Goal: Transaction & Acquisition: Book appointment/travel/reservation

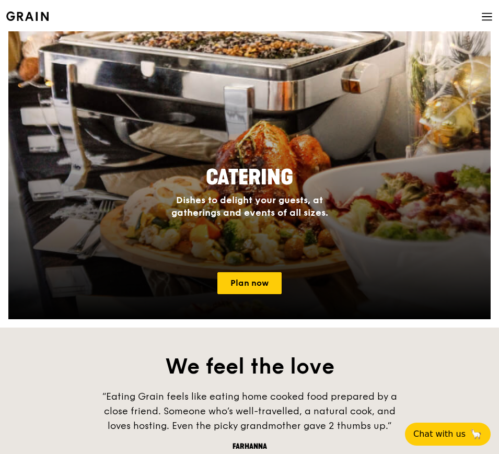
scroll to position [915, 0]
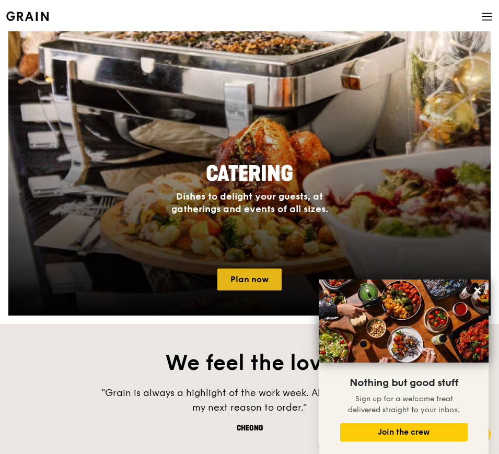
click at [246, 275] on link "Plan now" at bounding box center [250, 280] width 64 height 22
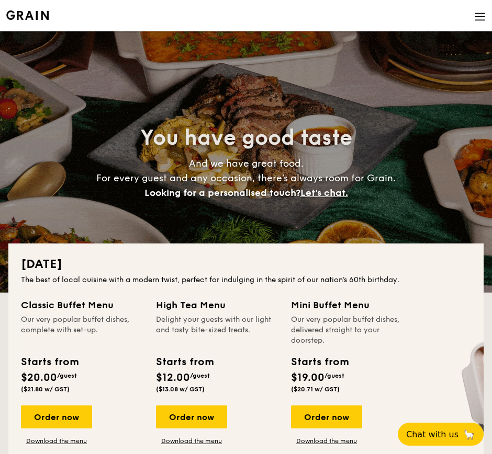
scroll to position [196, 0]
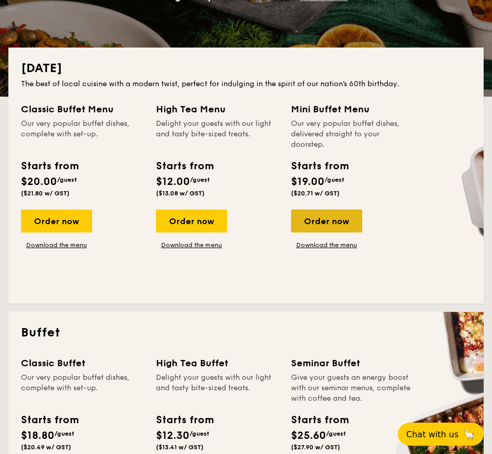
click at [346, 215] on div "Order now" at bounding box center [326, 221] width 71 height 23
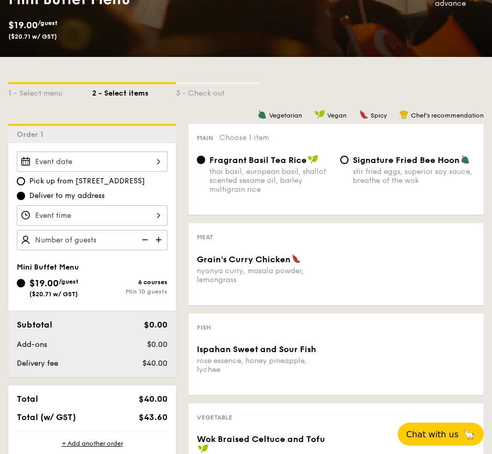
scroll to position [196, 0]
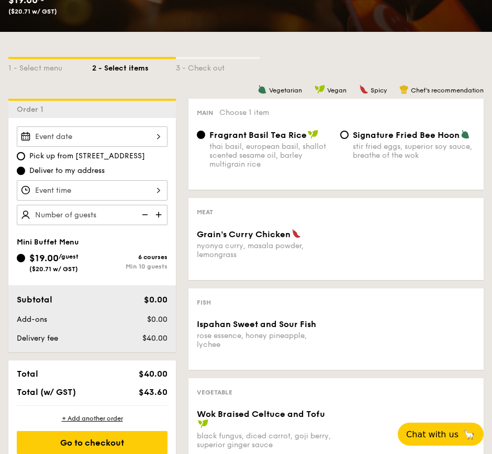
click at [153, 134] on div at bounding box center [92, 137] width 151 height 20
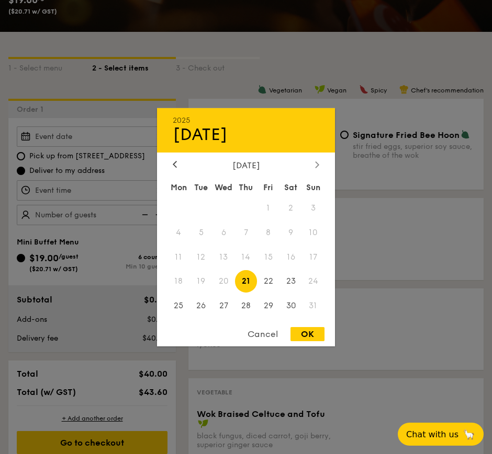
click at [314, 164] on div at bounding box center [316, 165] width 9 height 10
click at [177, 165] on div at bounding box center [174, 165] width 9 height 10
click at [330, 161] on div "[DATE]" at bounding box center [246, 165] width 178 height 10
click at [316, 164] on icon at bounding box center [317, 164] width 4 height 7
click at [293, 205] on span "6" at bounding box center [290, 208] width 22 height 22
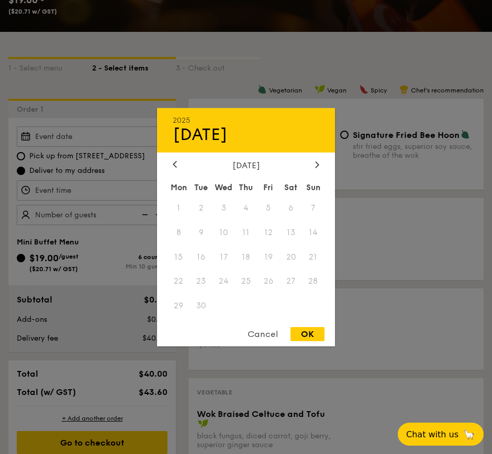
click at [290, 208] on span "6" at bounding box center [290, 208] width 22 height 22
click at [265, 336] on div "Cancel" at bounding box center [262, 334] width 51 height 14
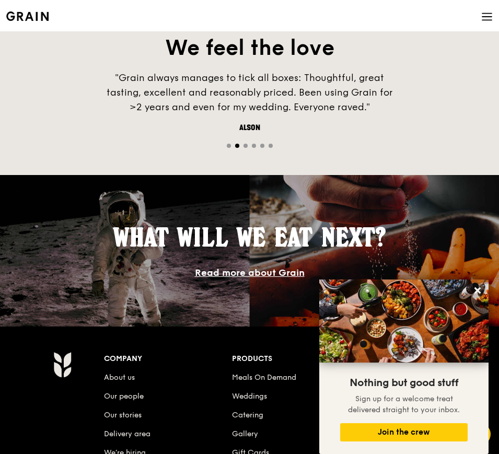
scroll to position [980, 0]
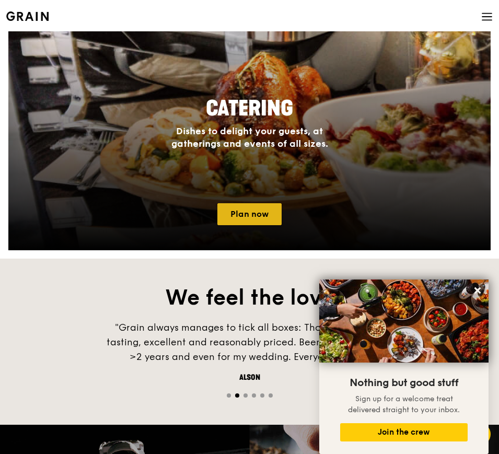
click at [256, 213] on link "Plan now" at bounding box center [250, 214] width 64 height 22
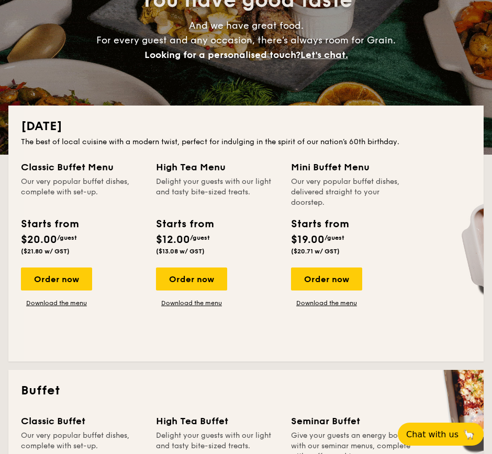
scroll to position [196, 0]
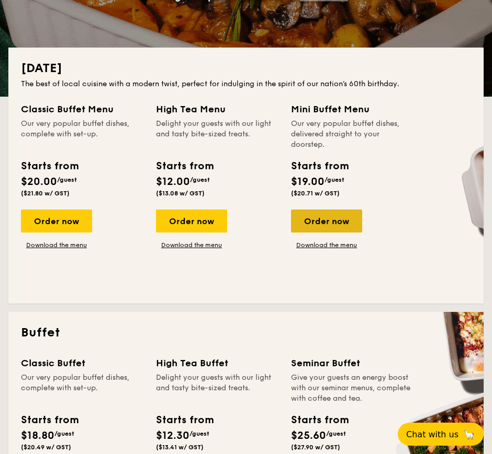
click at [322, 222] on div "Order now" at bounding box center [326, 221] width 71 height 23
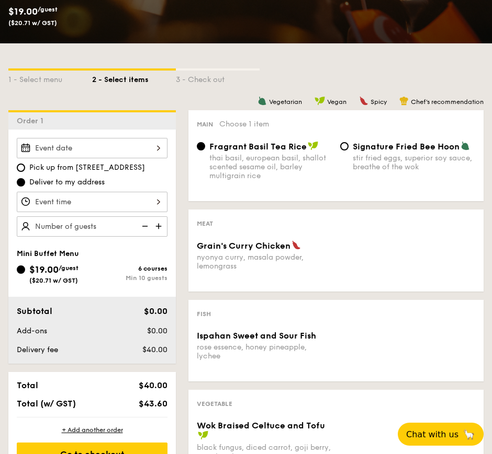
scroll to position [196, 0]
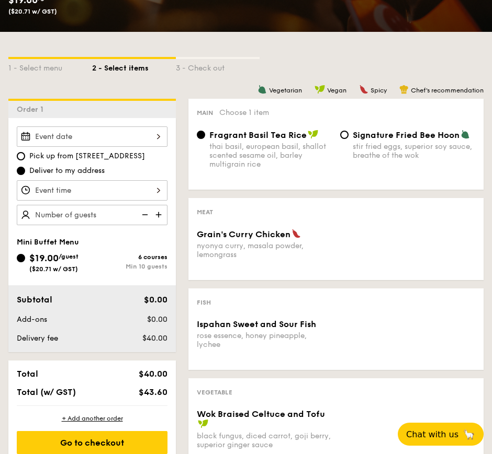
click at [135, 142] on div at bounding box center [92, 137] width 151 height 20
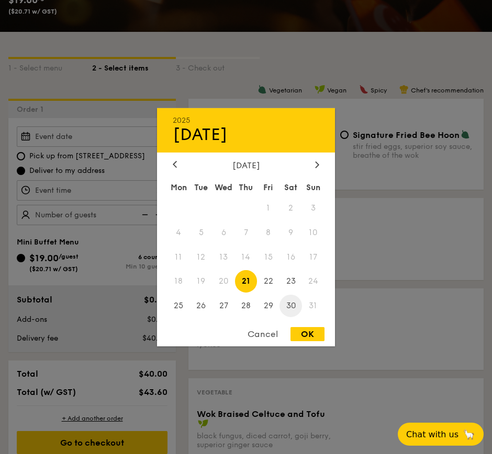
click at [285, 300] on span "30" at bounding box center [290, 306] width 22 height 22
click at [302, 333] on div "OK" at bounding box center [307, 334] width 34 height 14
type input "Aug 30, 2025"
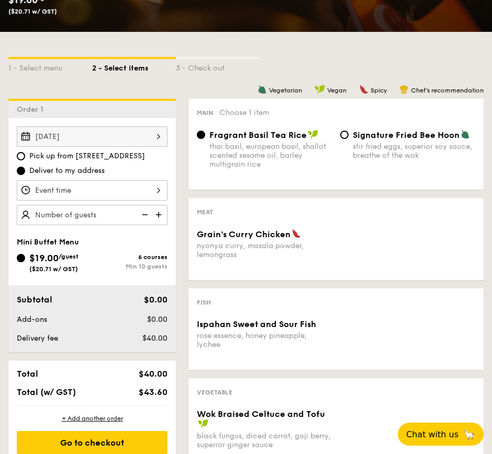
click at [119, 182] on div at bounding box center [92, 190] width 151 height 20
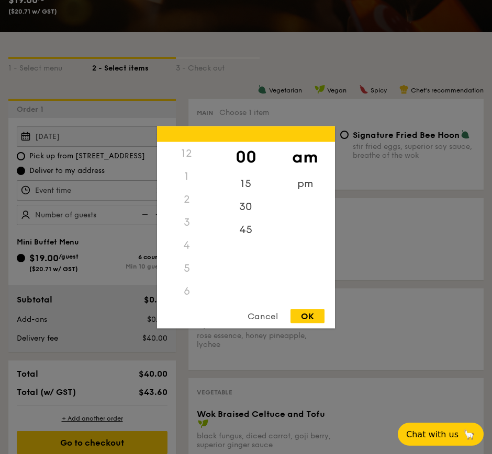
scroll to position [124, 0]
drag, startPoint x: 193, startPoint y: 194, endPoint x: 197, endPoint y: 268, distance: 74.3
click at [197, 268] on div "12 1 2 3 4 5 6 7 8 9 10 11" at bounding box center [186, 221] width 59 height 159
click at [190, 188] on div "7" at bounding box center [186, 190] width 59 height 23
click at [302, 182] on div "pm" at bounding box center [304, 187] width 59 height 30
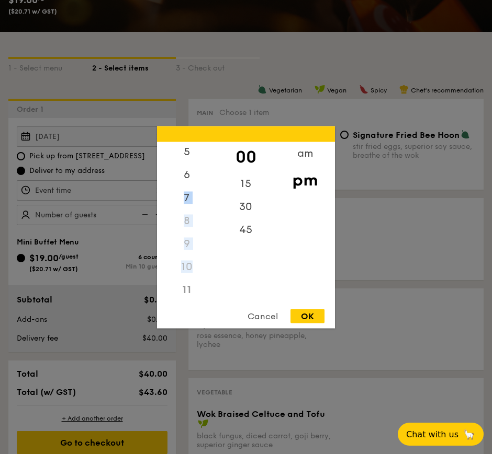
drag, startPoint x: 186, startPoint y: 173, endPoint x: 194, endPoint y: 216, distance: 44.2
click at [195, 256] on div "12 1 2 3 4 5 6 7 8 9 10 11" at bounding box center [186, 221] width 59 height 159
click at [187, 159] on div "6" at bounding box center [186, 171] width 59 height 30
click at [185, 199] on div "4" at bounding box center [186, 203] width 59 height 30
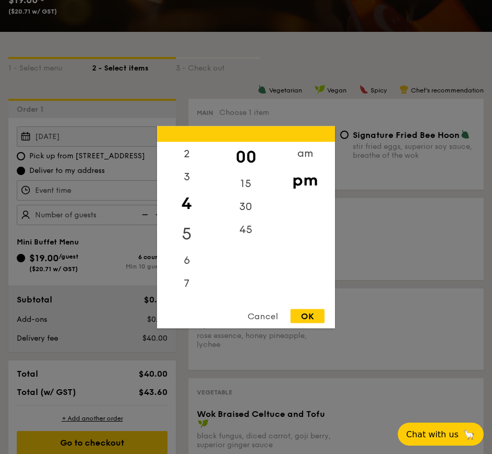
click at [196, 236] on div "5" at bounding box center [186, 234] width 59 height 30
click at [303, 312] on div "OK" at bounding box center [307, 316] width 34 height 14
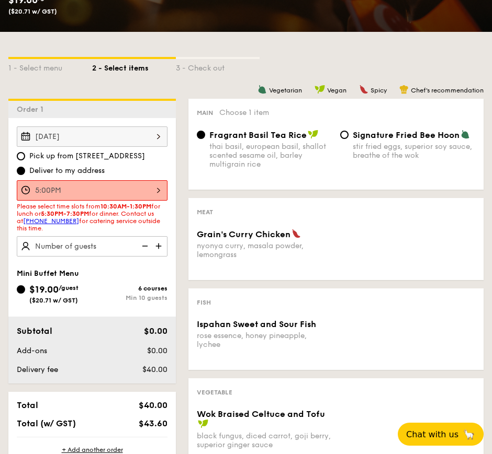
click at [156, 189] on div "5:00PM" at bounding box center [92, 190] width 151 height 20
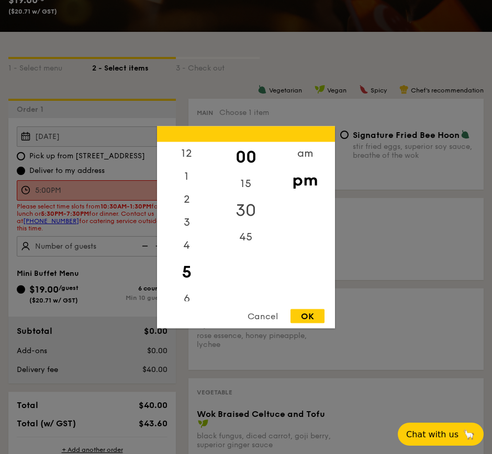
click at [243, 209] on div "30" at bounding box center [245, 210] width 59 height 30
click at [303, 321] on div "OK" at bounding box center [307, 316] width 34 height 14
type input "5:30PM"
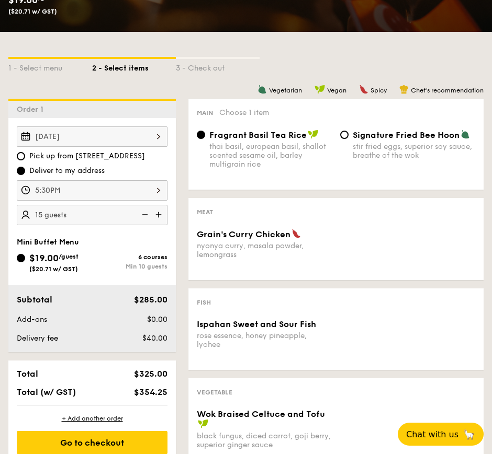
click at [182, 275] on div "Vegetarian Vegan Spicy Chef's recommendation Main Choose 1 item Fragrant Basil …" at bounding box center [329, 379] width 307 height 561
click at [158, 216] on img at bounding box center [160, 215] width 16 height 20
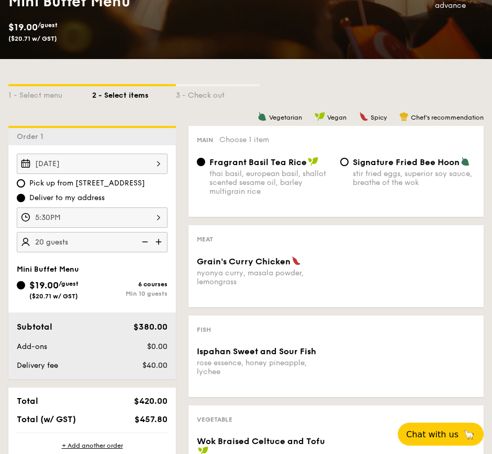
scroll to position [131, 0]
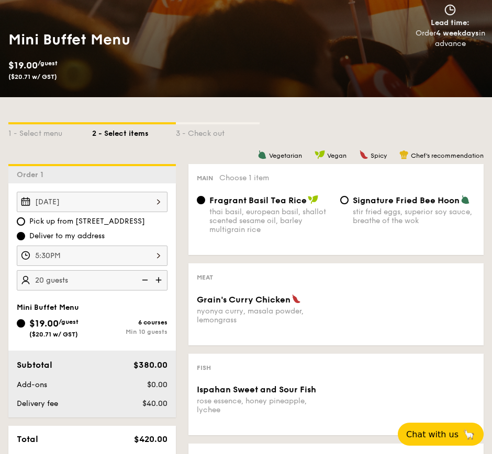
click at [153, 279] on img at bounding box center [160, 280] width 16 height 20
click at [169, 280] on div "Aug 30, 2025 Pick up from 5 Burn Road #05-01 Deliver to my address 5:30PM 25 gu…" at bounding box center [91, 241] width 167 height 99
click at [146, 278] on img at bounding box center [144, 280] width 16 height 20
type input "15 guests"
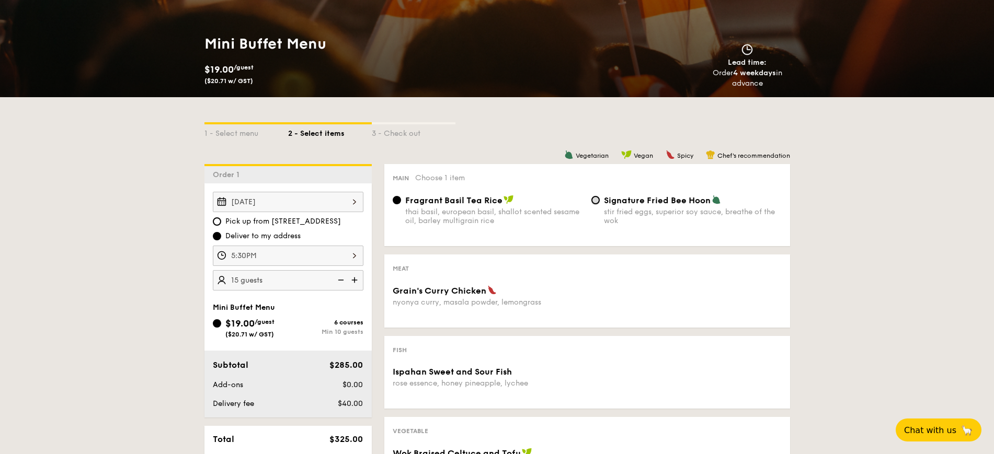
click at [491, 200] on input "Signature Fried Bee Hoon stir fried eggs, superior soy sauce, breathe of the wok" at bounding box center [595, 200] width 8 height 8
radio input "true"
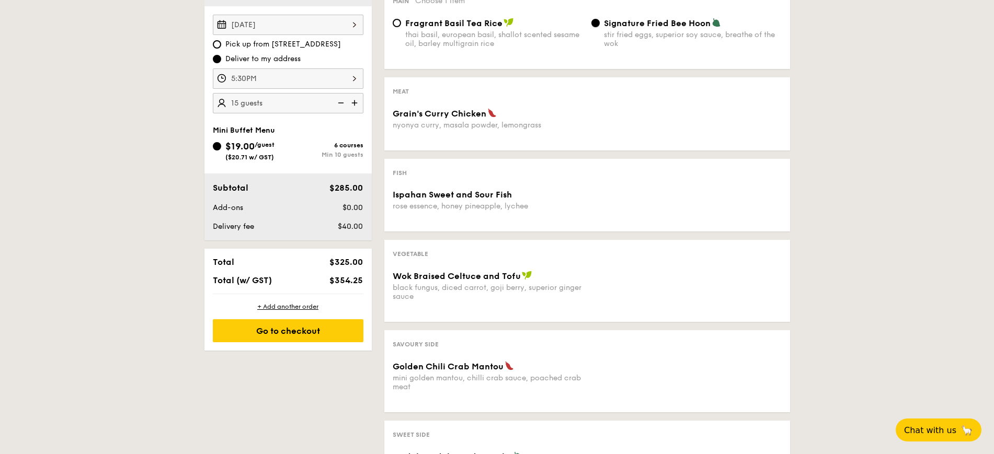
scroll to position [458, 0]
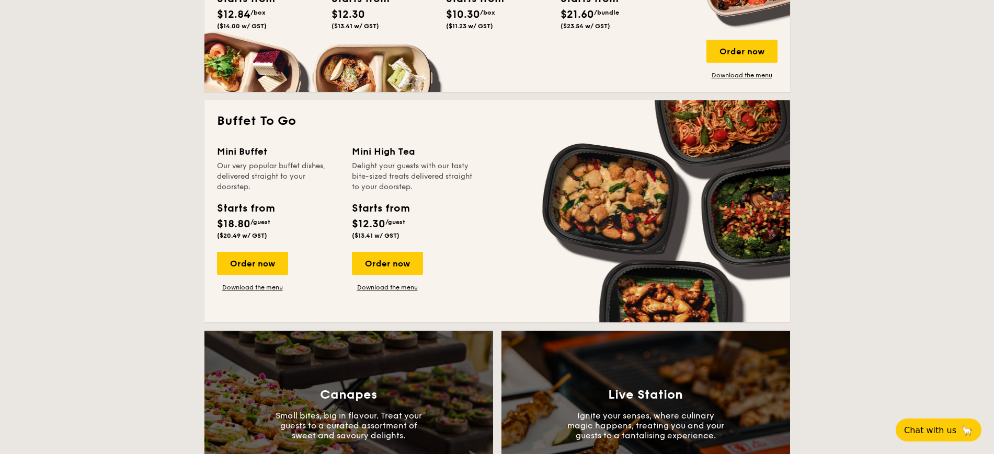
scroll to position [850, 0]
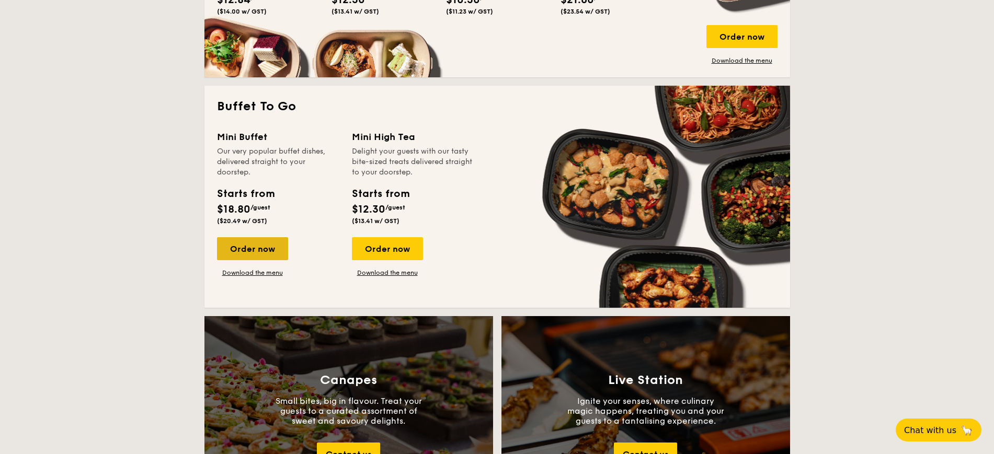
click at [277, 250] on div "Order now" at bounding box center [252, 248] width 71 height 23
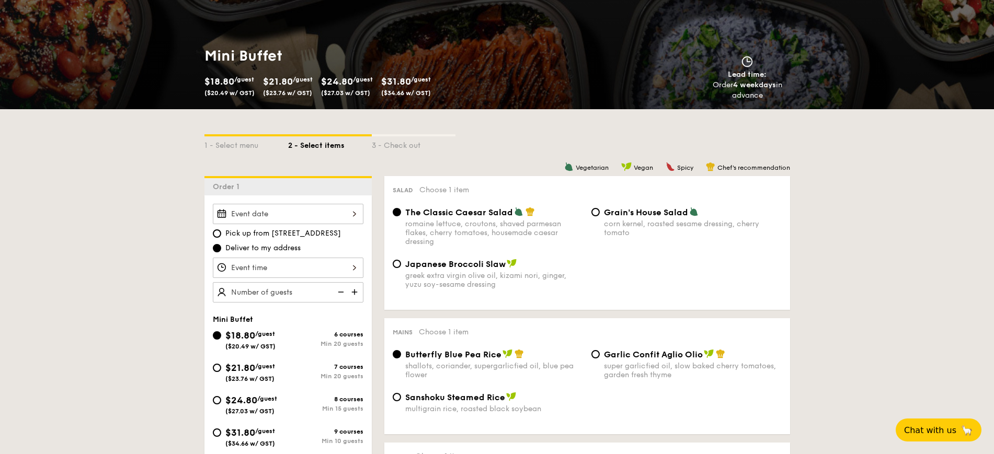
scroll to position [131, 0]
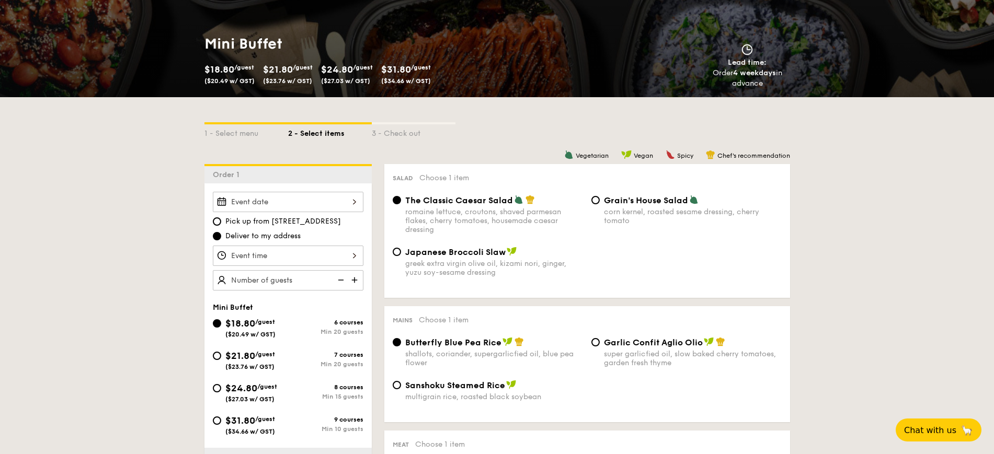
click at [336, 209] on div at bounding box center [288, 202] width 151 height 20
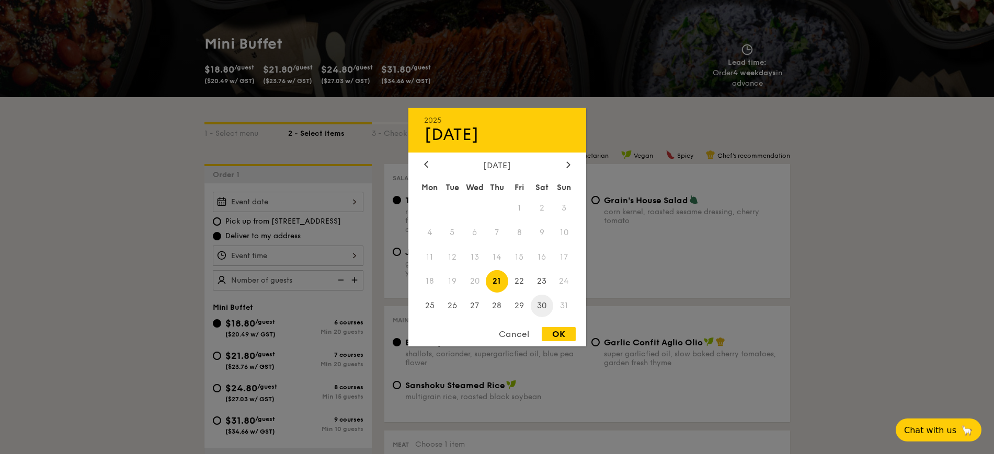
click at [491, 305] on span "30" at bounding box center [542, 306] width 22 height 22
click at [491, 333] on div "OK" at bounding box center [559, 334] width 34 height 14
type input "Aug 30, 2025"
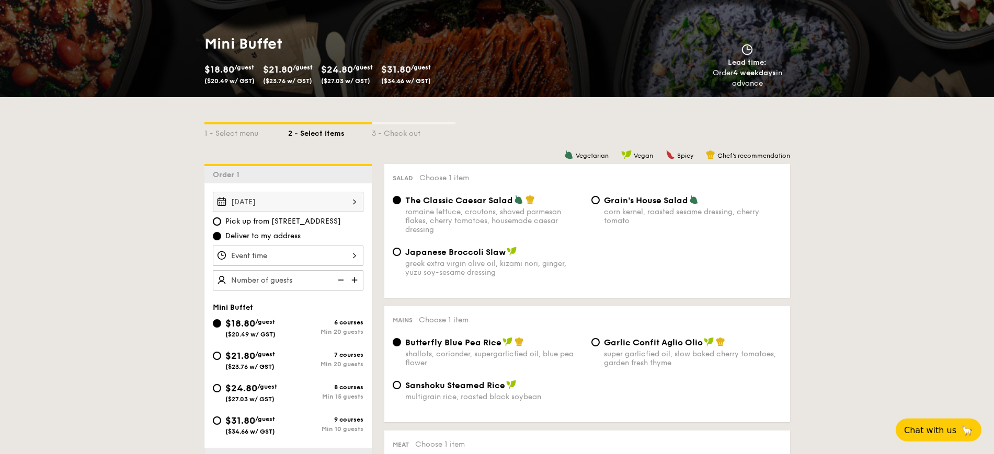
click at [355, 251] on div at bounding box center [288, 256] width 151 height 20
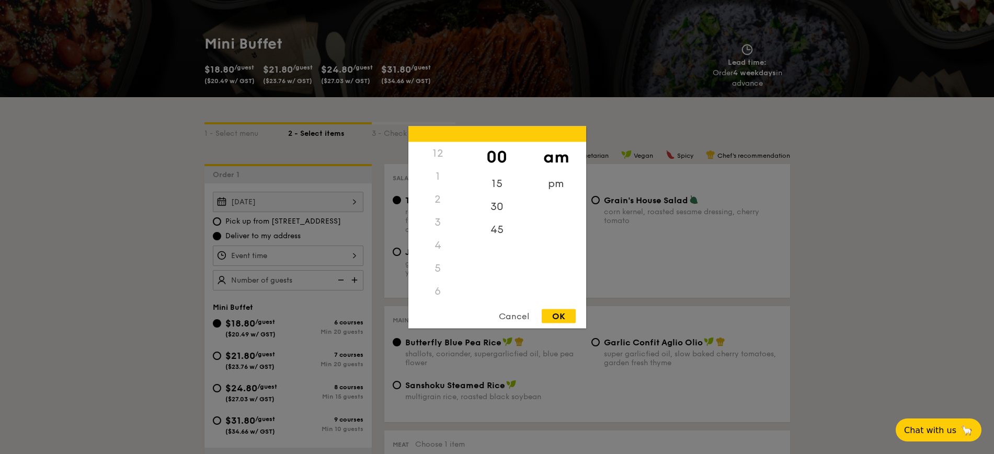
scroll to position [124, 0]
click at [491, 184] on div "pm" at bounding box center [556, 187] width 59 height 30
click at [436, 151] on div "5" at bounding box center [437, 148] width 59 height 30
click at [491, 214] on div "30" at bounding box center [496, 210] width 59 height 30
click at [491, 314] on div "OK" at bounding box center [559, 316] width 34 height 14
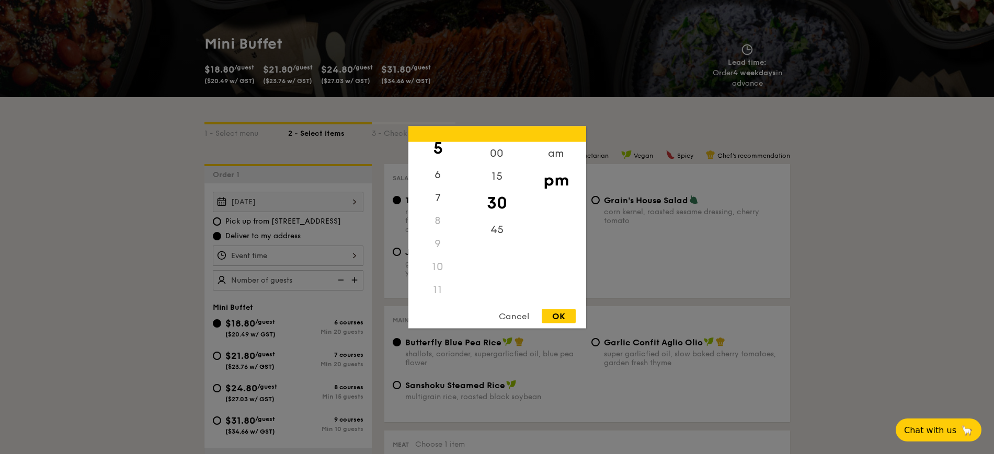
type input "5:30PM"
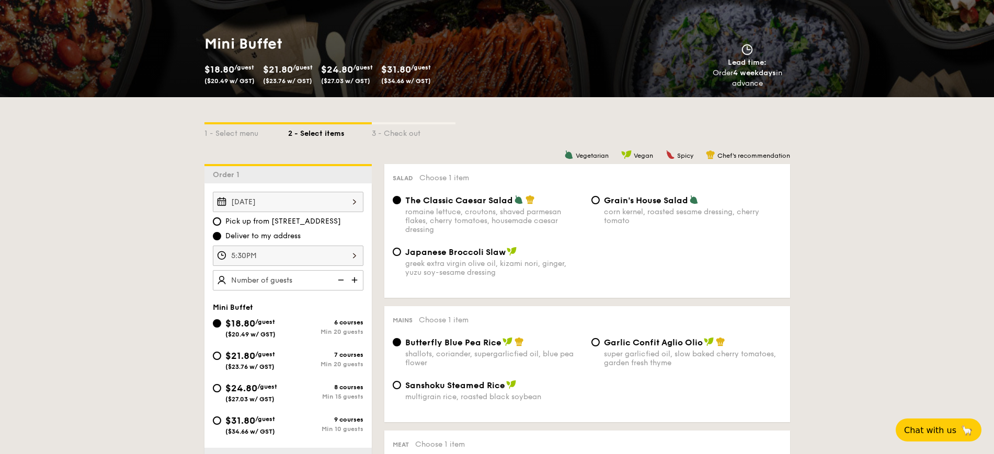
click at [359, 279] on img at bounding box center [356, 280] width 16 height 20
type input "20 guests"
click at [341, 279] on img at bounding box center [340, 280] width 16 height 20
click at [345, 278] on img at bounding box center [340, 280] width 16 height 20
click at [219, 389] on input "$24.80 /guest ($27.03 w/ GST) 8 courses Min 15 guests" at bounding box center [217, 388] width 8 height 8
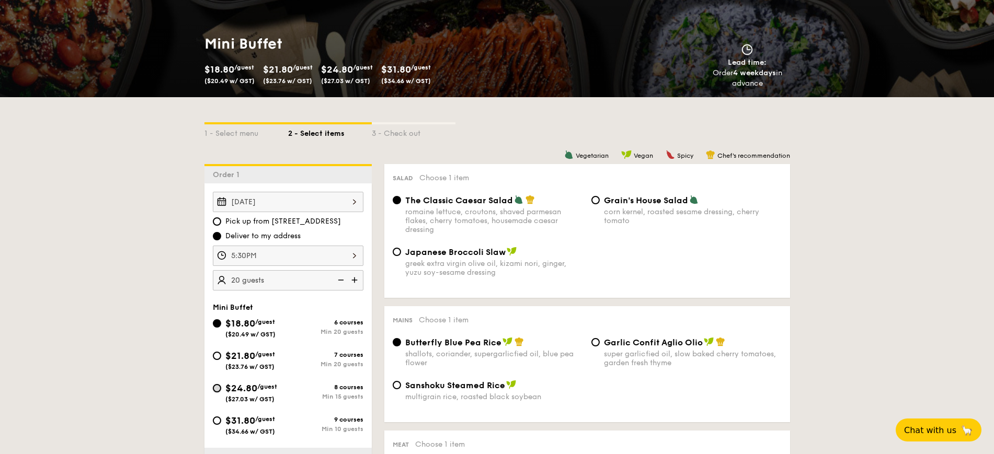
radio input "true"
radio input "false"
radio input "true"
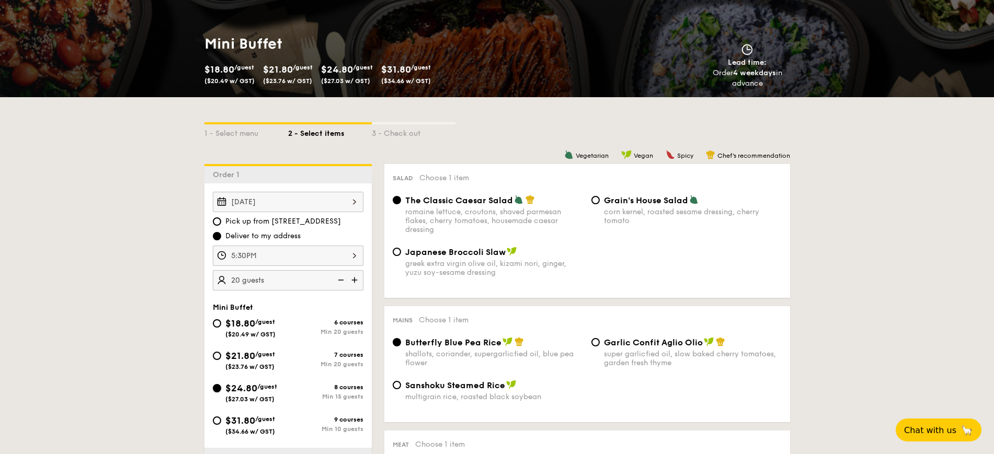
radio input "true"
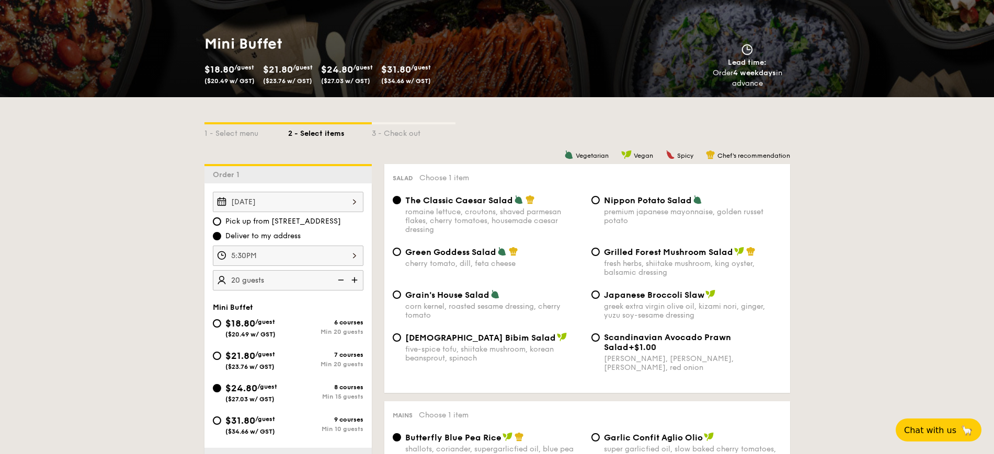
click at [491, 299] on span "Japanese Broccoli Slaw" at bounding box center [654, 295] width 100 height 10
click at [491, 299] on input "Japanese Broccoli Slaw greek extra virgin olive oil, kizami nori, ginger, yuzu …" at bounding box center [595, 295] width 8 height 8
radio input "true"
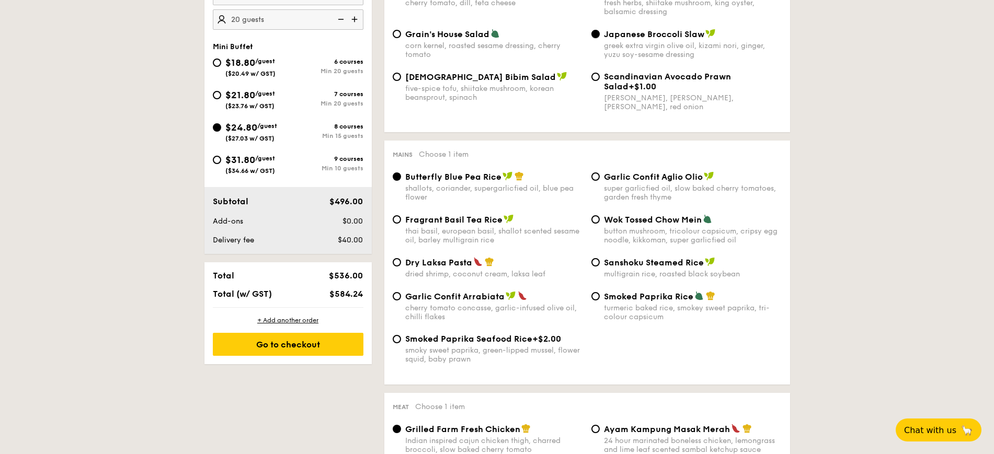
scroll to position [392, 0]
click at [491, 187] on div "super garlicfied oil, slow baked cherry tomatoes, garden fresh thyme" at bounding box center [693, 193] width 178 height 18
click at [491, 180] on input "Garlic Confit Aglio Olio super garlicfied oil, slow baked cherry tomatoes, gard…" at bounding box center [595, 176] width 8 height 8
radio input "true"
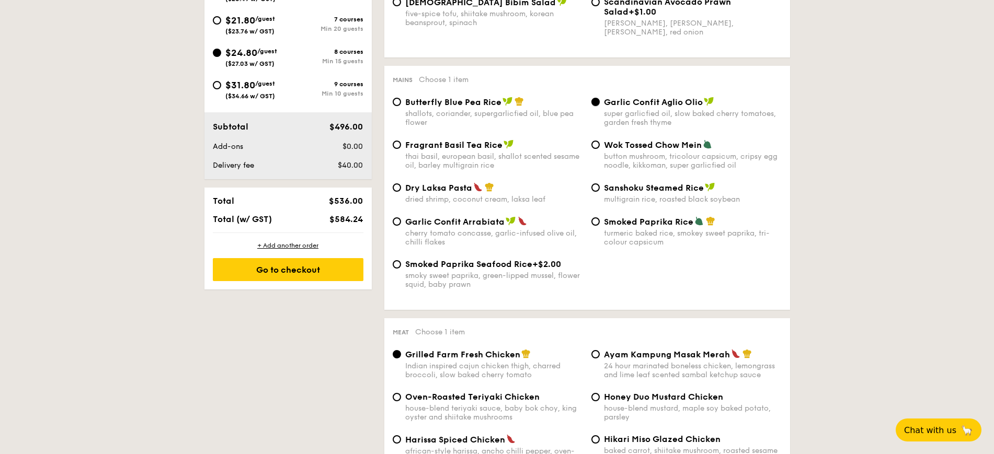
scroll to position [588, 0]
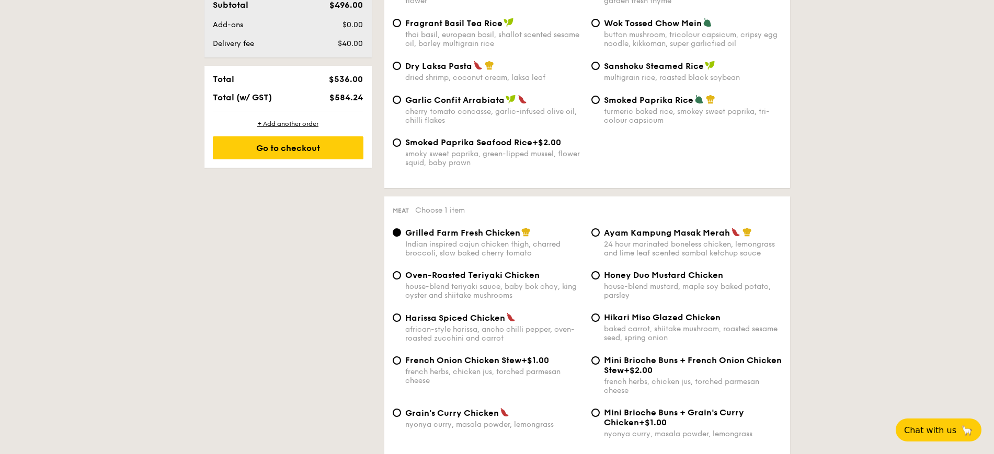
click at [489, 287] on div "house-blend teriyaki sauce, baby bok choy, king oyster and shiitake mushrooms" at bounding box center [494, 291] width 178 height 18
click at [401, 280] on input "Oven-Roasted Teriyaki Chicken house-blend teriyaki sauce, baby bok choy, king o…" at bounding box center [397, 275] width 8 height 8
radio input "true"
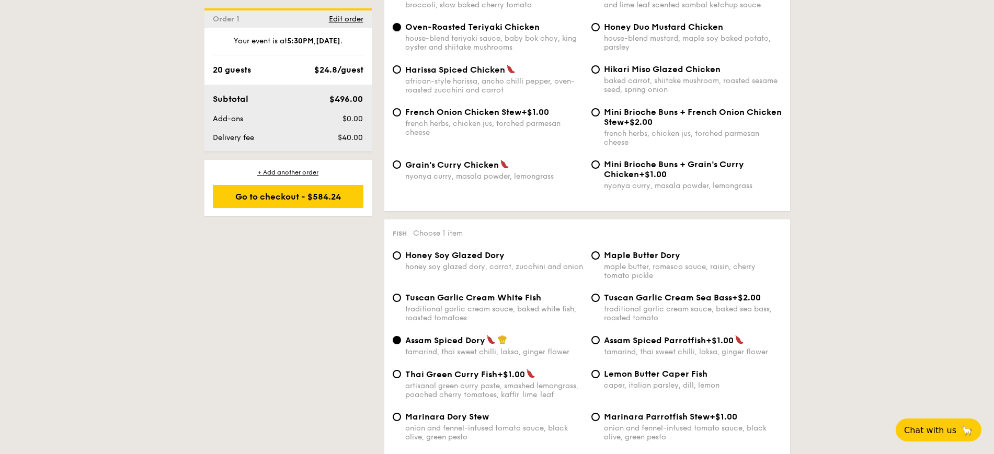
scroll to position [915, 0]
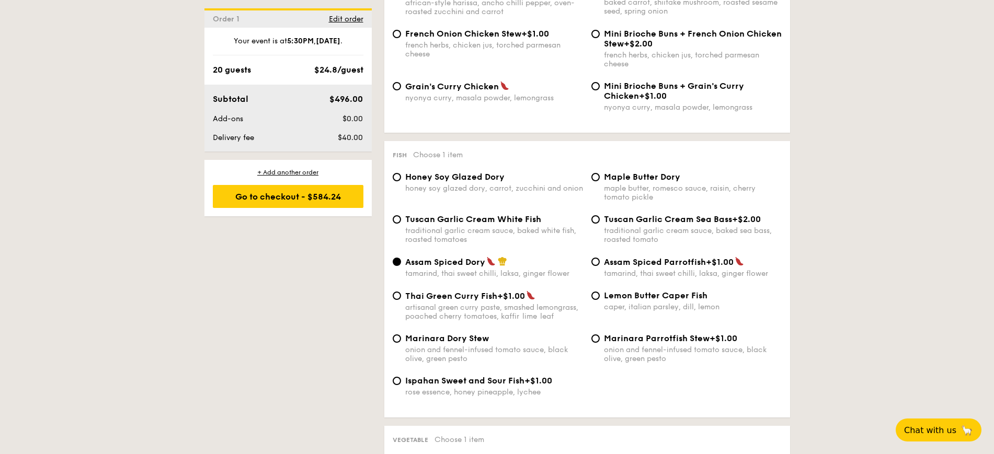
click at [491, 172] on span "Maple Butter Dory" at bounding box center [642, 177] width 76 height 10
click at [491, 173] on input "Maple Butter Dory maple butter, romesco sauce, raisin, cherry tomato pickle" at bounding box center [595, 177] width 8 height 8
radio input "true"
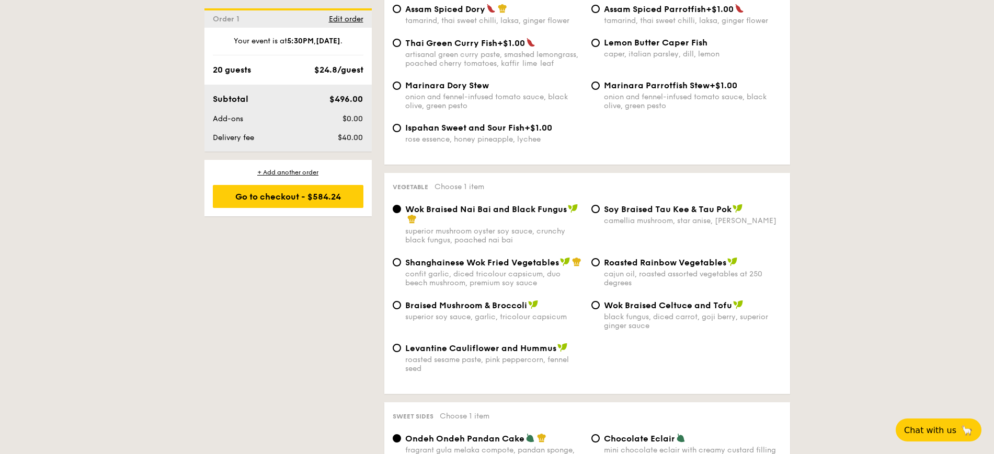
scroll to position [1176, 0]
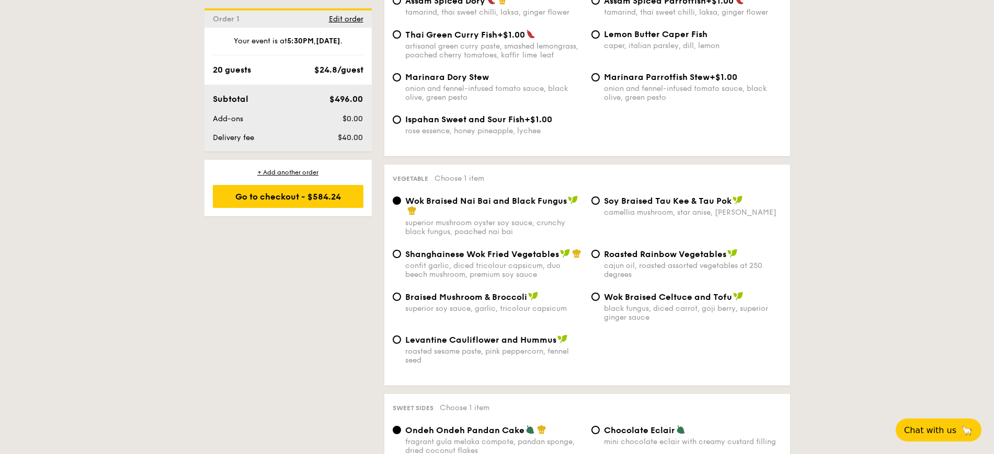
click at [475, 292] on div "Braised Mushroom & Broccoli" at bounding box center [494, 297] width 178 height 10
click at [401, 293] on input "Braised Mushroom & Broccoli superior soy sauce, garlic, tricolour capsicum" at bounding box center [397, 297] width 8 height 8
radio input "true"
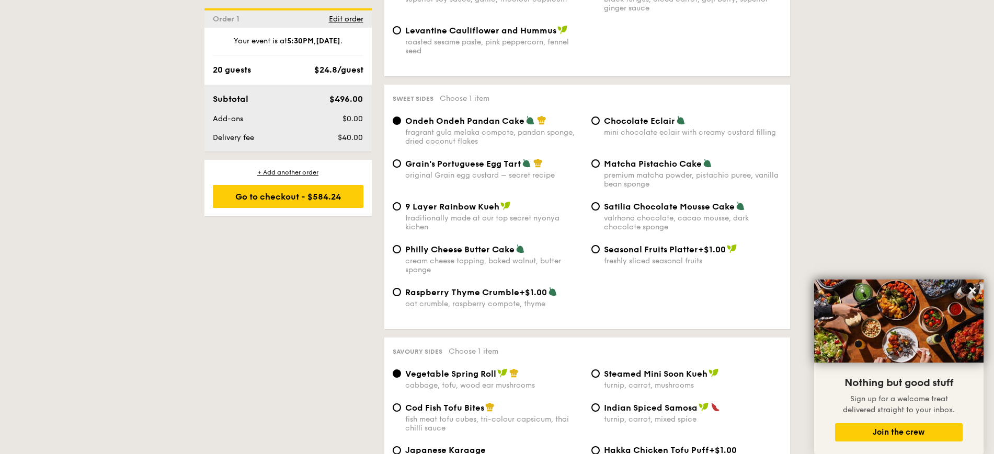
scroll to position [1634, 0]
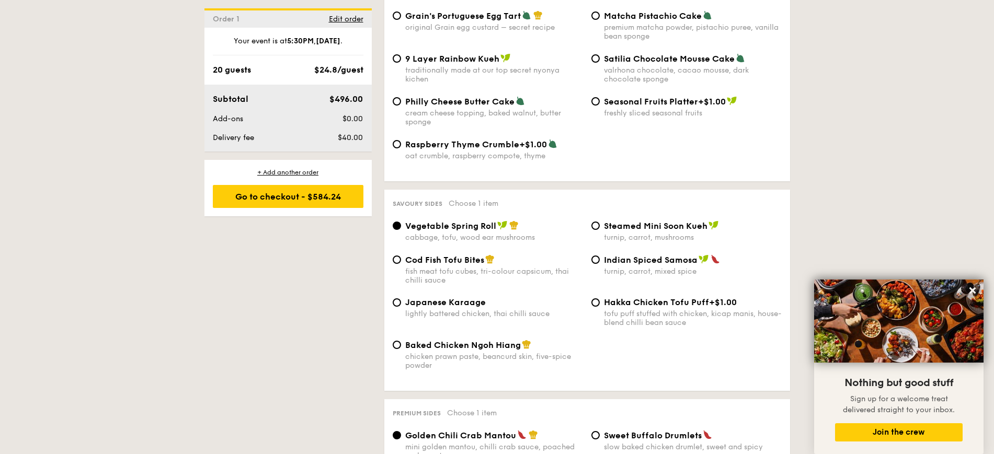
click at [491, 262] on div "Cod Fish Tofu Bites" at bounding box center [494, 260] width 178 height 10
click at [401, 262] on input "Cod Fish Tofu Bites fish meat tofu cubes, tri-colour capsicum, thai chilli sauce" at bounding box center [397, 260] width 8 height 8
radio input "true"
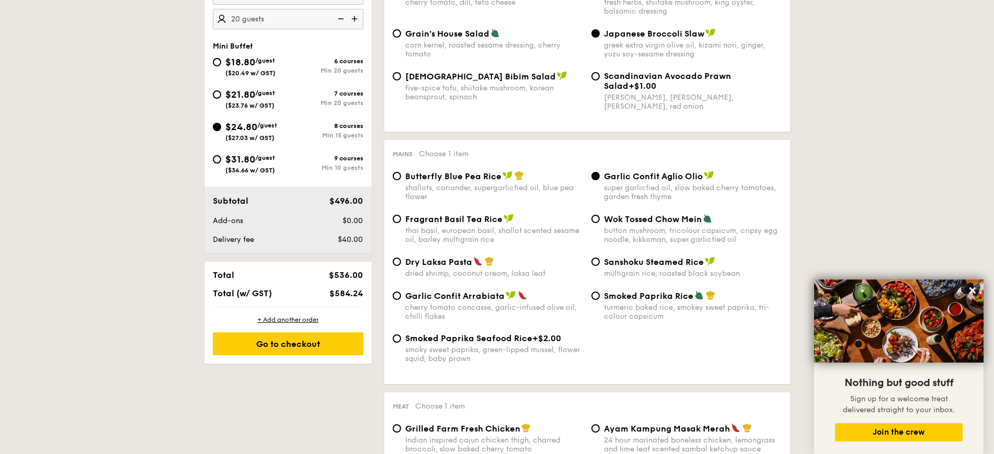
scroll to position [327, 0]
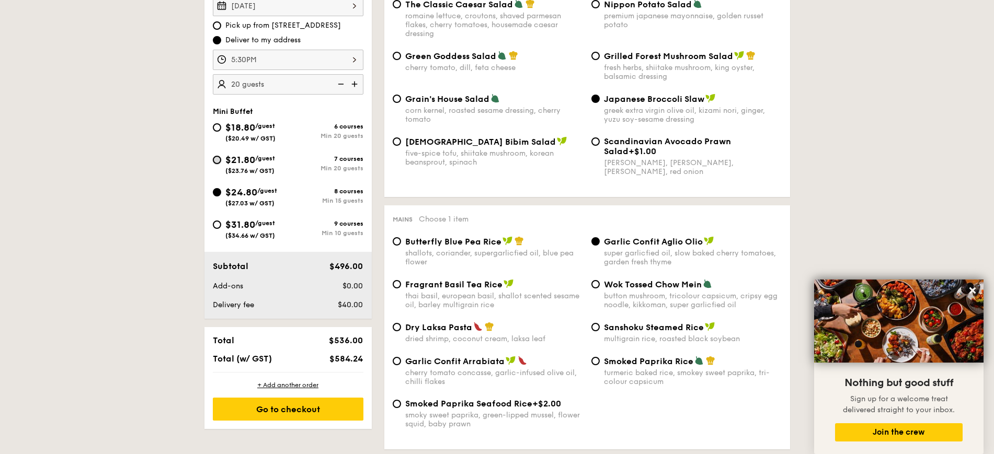
click at [217, 159] on input "$21.80 /guest ($23.76 w/ GST) 7 courses Min 20 guests" at bounding box center [217, 160] width 8 height 8
radio input "true"
radio input "false"
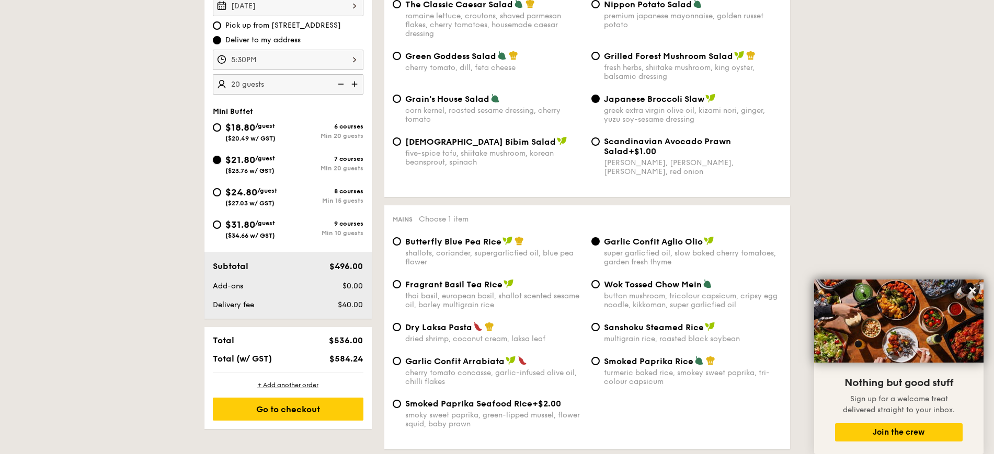
radio input "true"
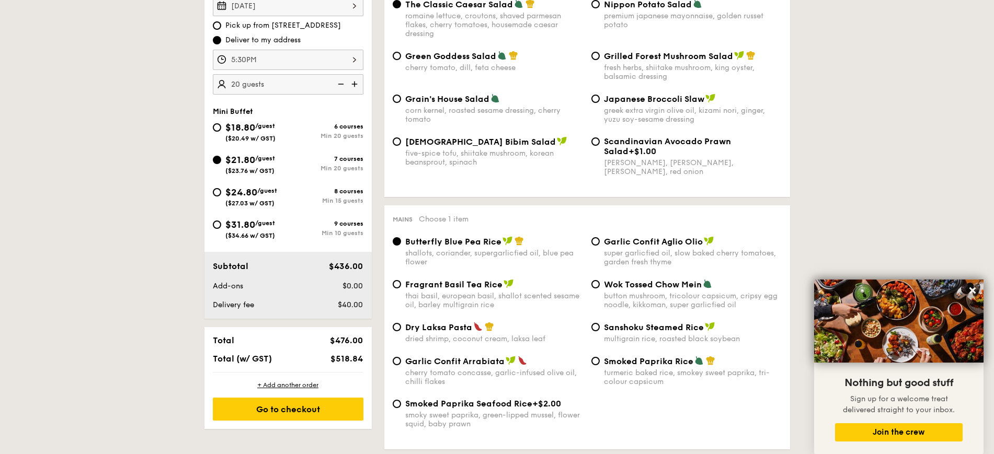
click at [491, 108] on div "greek extra virgin olive oil, kizami nori, ginger, yuzu soy-sesame dressing" at bounding box center [693, 115] width 178 height 18
click at [491, 103] on input "Japanese Broccoli Slaw greek extra virgin olive oil, kizami nori, ginger, yuzu …" at bounding box center [595, 99] width 8 height 8
radio input "true"
click at [491, 247] on div "Garlic Confit Aglio Olio super garlicfied oil, slow baked cherry tomatoes, gard…" at bounding box center [693, 251] width 178 height 30
click at [491, 246] on input "Garlic Confit Aglio Olio super garlicfied oil, slow baked cherry tomatoes, gard…" at bounding box center [595, 241] width 8 height 8
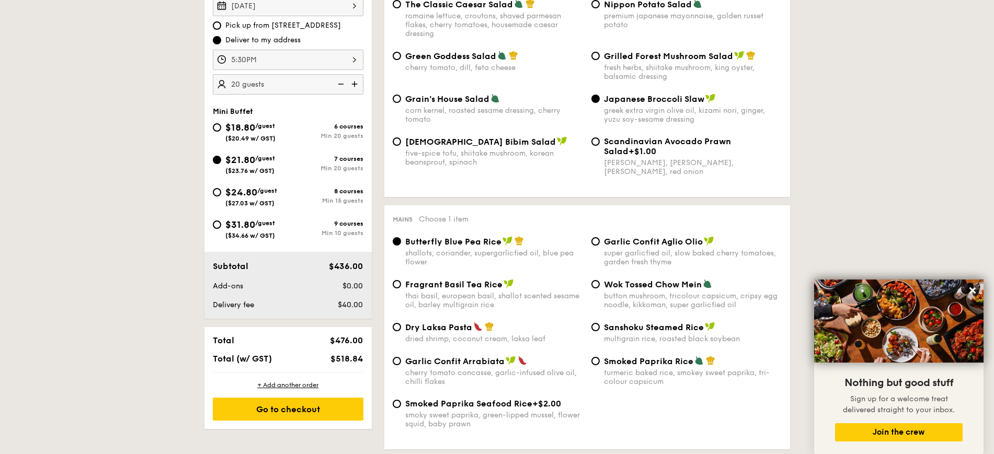
radio input "true"
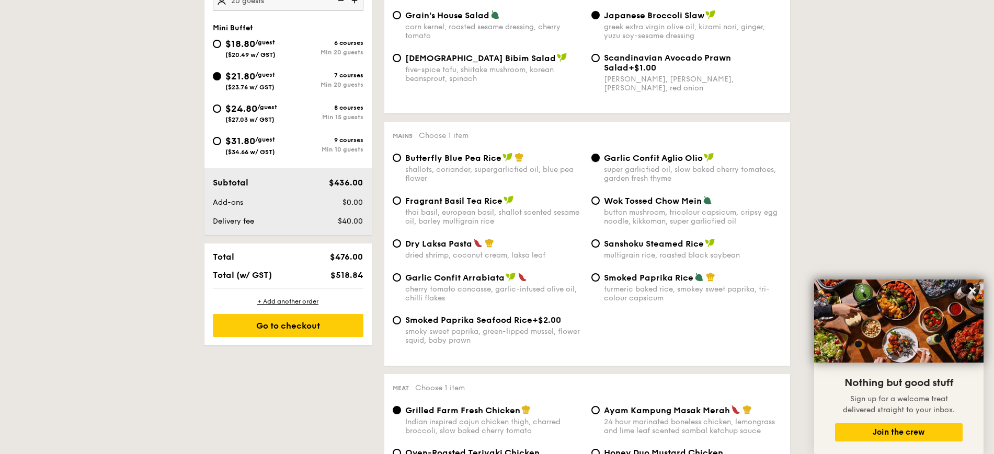
scroll to position [588, 0]
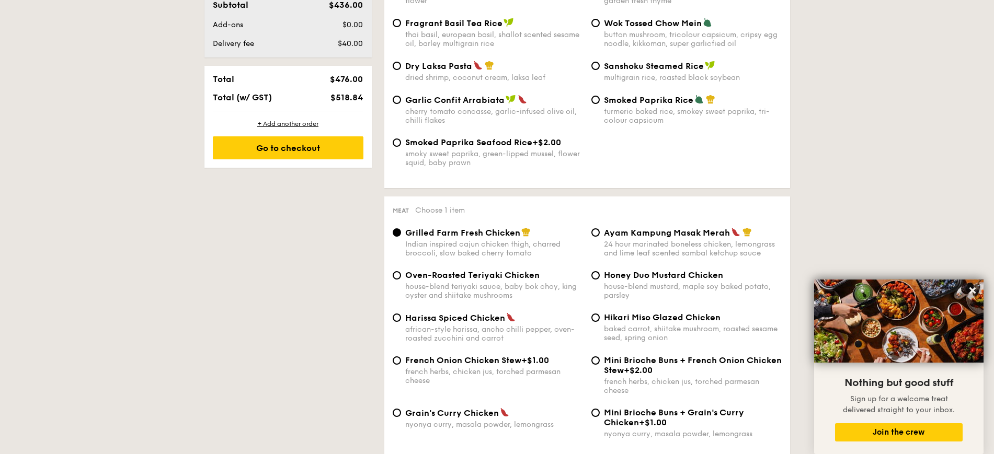
click at [491, 272] on span "Oven-Roasted Teriyaki Chicken" at bounding box center [472, 275] width 134 height 10
click at [401, 272] on input "Oven-Roasted Teriyaki Chicken house-blend teriyaki sauce, baby bok choy, king o…" at bounding box center [397, 275] width 8 height 8
radio input "true"
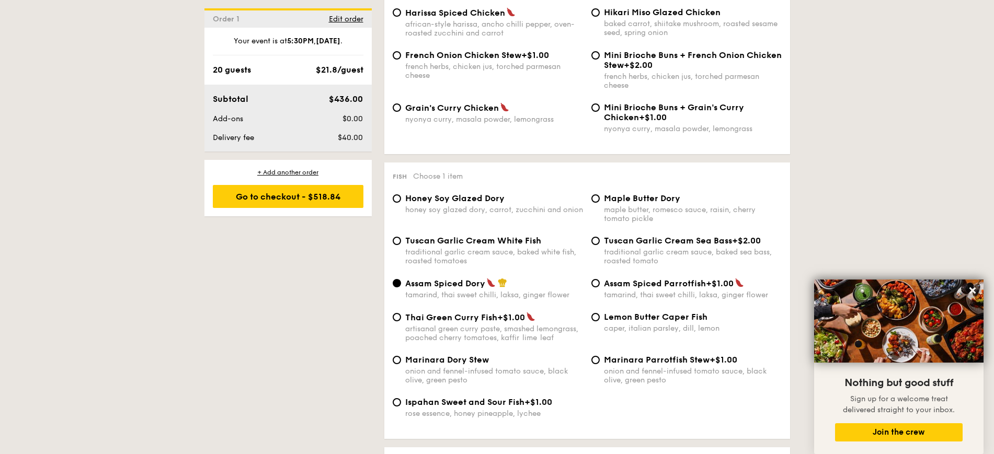
scroll to position [915, 0]
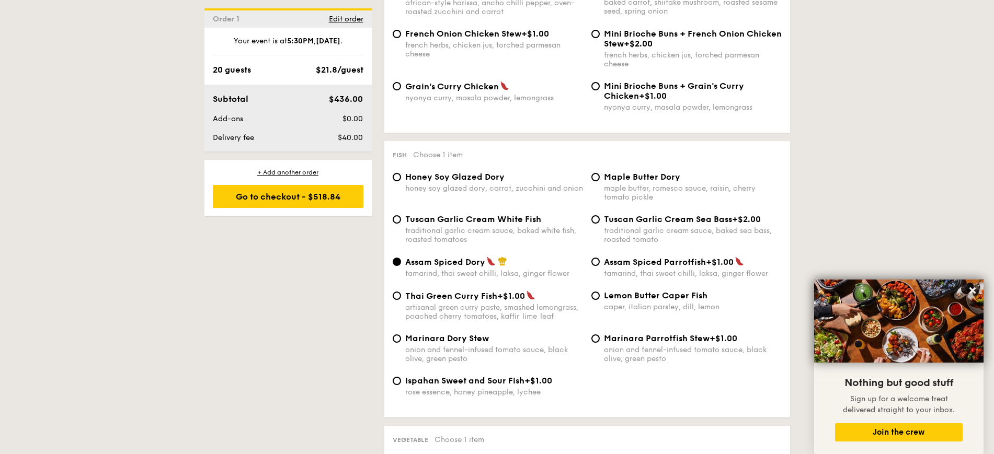
click at [491, 182] on div "Maple Butter Dory maple butter, romesco sauce, raisin, cherry tomato pickle" at bounding box center [693, 187] width 178 height 30
click at [491, 181] on input "Maple Butter Dory maple butter, romesco sauce, raisin, cherry tomato pickle" at bounding box center [595, 177] width 8 height 8
radio input "true"
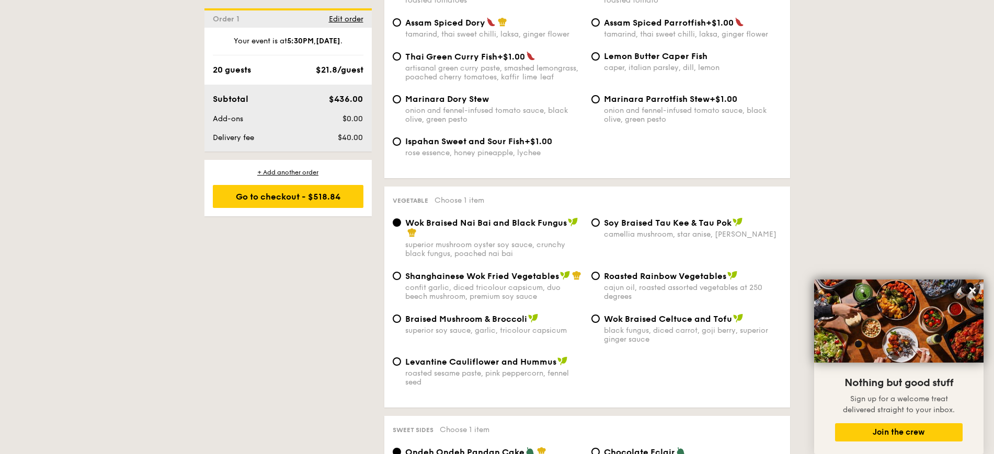
scroll to position [1176, 0]
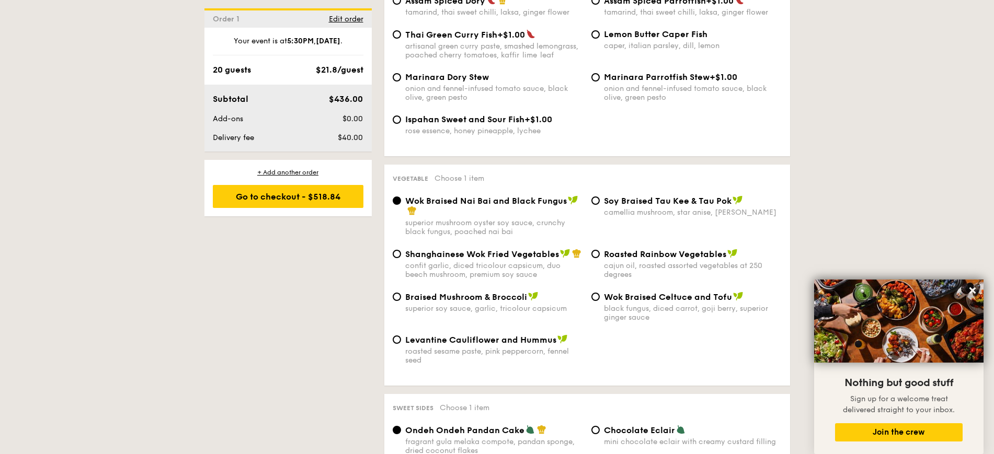
click at [491, 297] on span "Braised Mushroom & Broccoli" at bounding box center [466, 297] width 122 height 10
click at [401, 297] on input "Braised Mushroom & Broccoli superior soy sauce, garlic, tricolour capsicum" at bounding box center [397, 297] width 8 height 8
radio input "true"
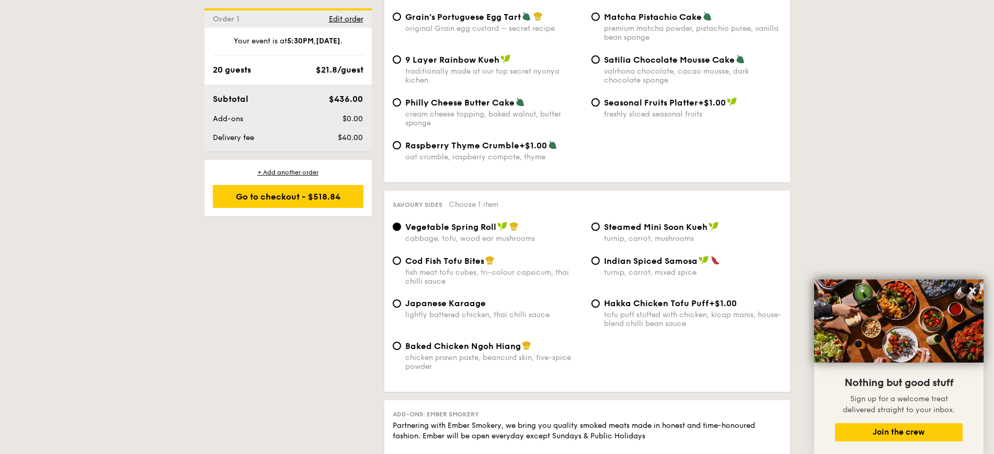
scroll to position [1634, 0]
click at [452, 256] on span "Cod Fish Tofu Bites" at bounding box center [444, 260] width 79 height 10
click at [401, 256] on input "Cod Fish Tofu Bites fish meat tofu cubes, tri-colour capsicum, thai chilli sauce" at bounding box center [397, 260] width 8 height 8
radio input "true"
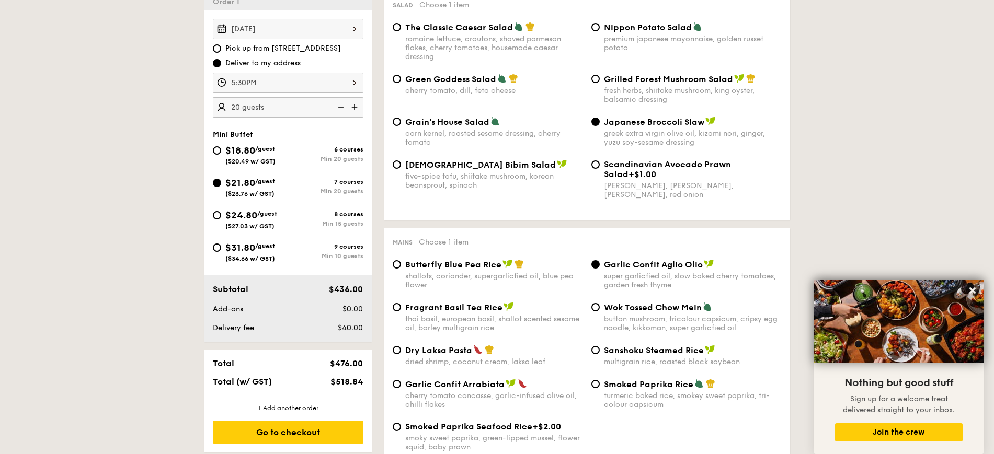
scroll to position [327, 0]
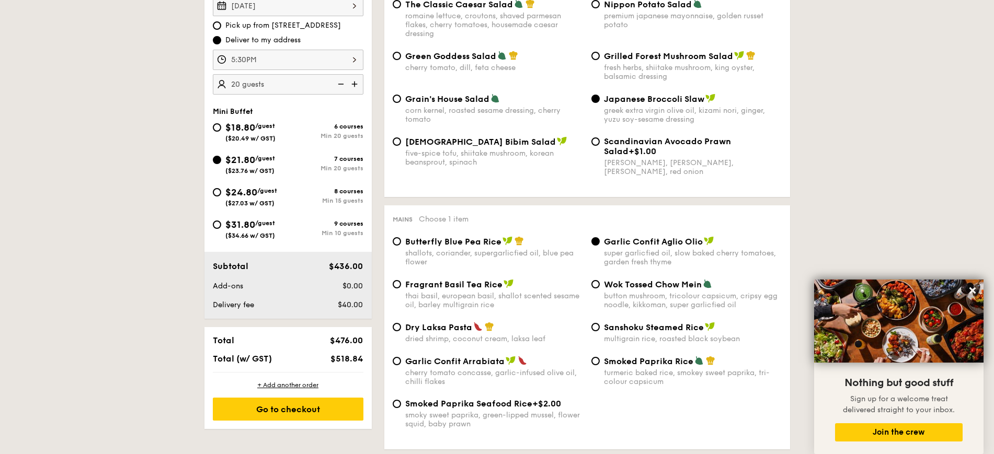
drag, startPoint x: 237, startPoint y: 190, endPoint x: 230, endPoint y: 202, distance: 14.4
click at [237, 191] on span "$24.80" at bounding box center [241, 193] width 32 height 12
click at [221, 191] on input "$24.80 /guest ($27.03 w/ GST) 8 courses Min 15 guests" at bounding box center [217, 192] width 8 height 8
radio input "true"
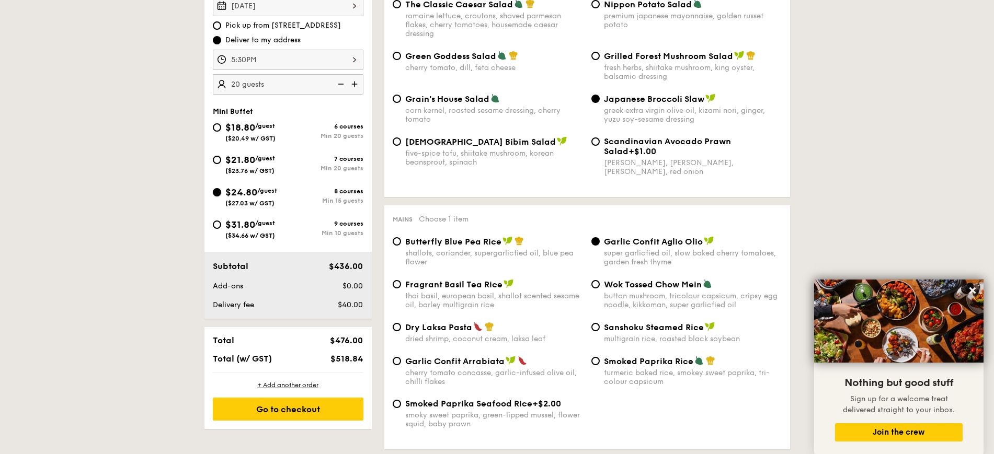
radio input "true"
radio input "false"
radio input "true"
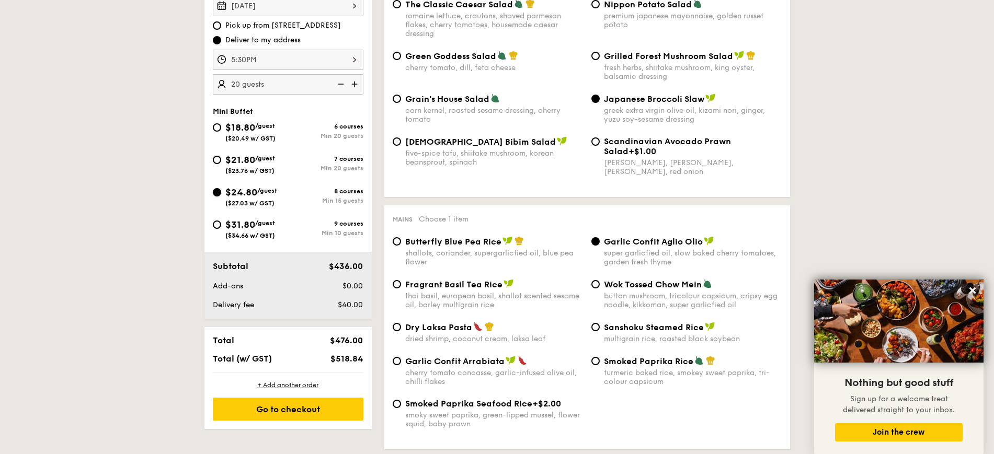
radio input "true"
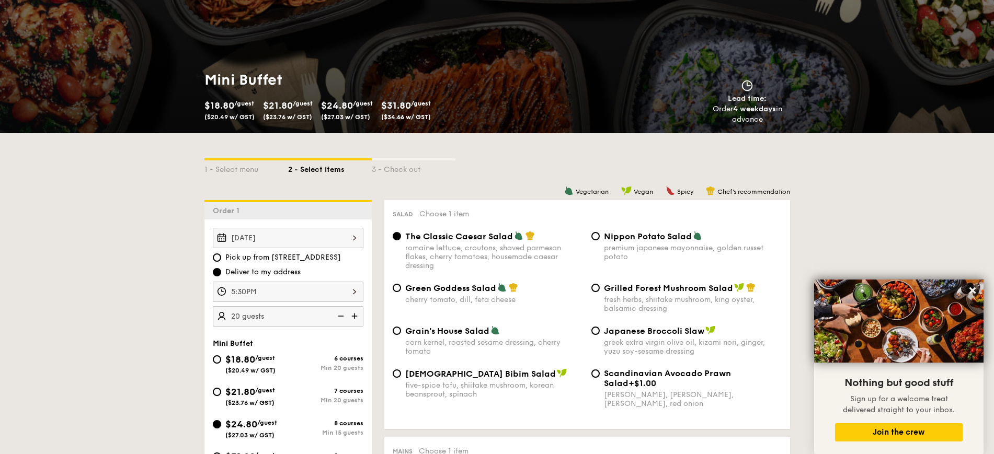
scroll to position [261, 0]
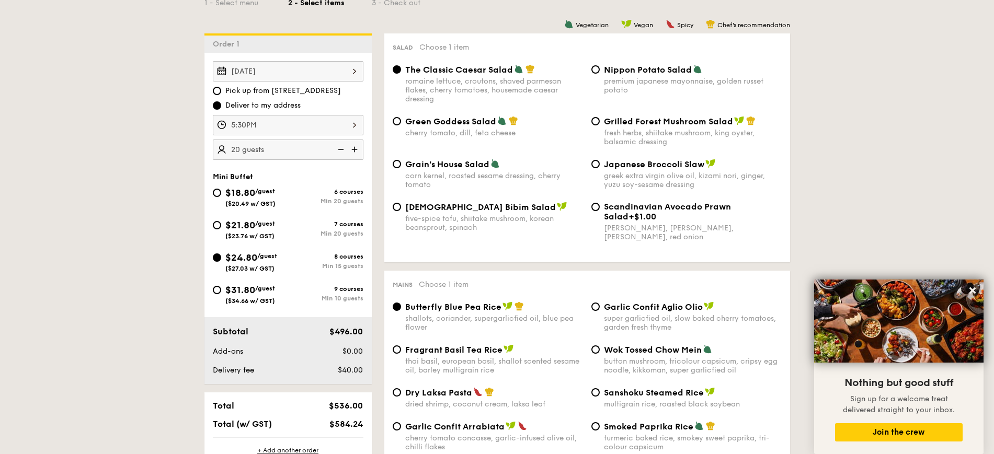
click at [491, 166] on span "Japanese Broccoli Slaw" at bounding box center [654, 164] width 100 height 10
click at [491, 166] on input "Japanese Broccoli Slaw greek extra virgin olive oil, kizami nori, ginger, yuzu …" at bounding box center [595, 164] width 8 height 8
radio input "true"
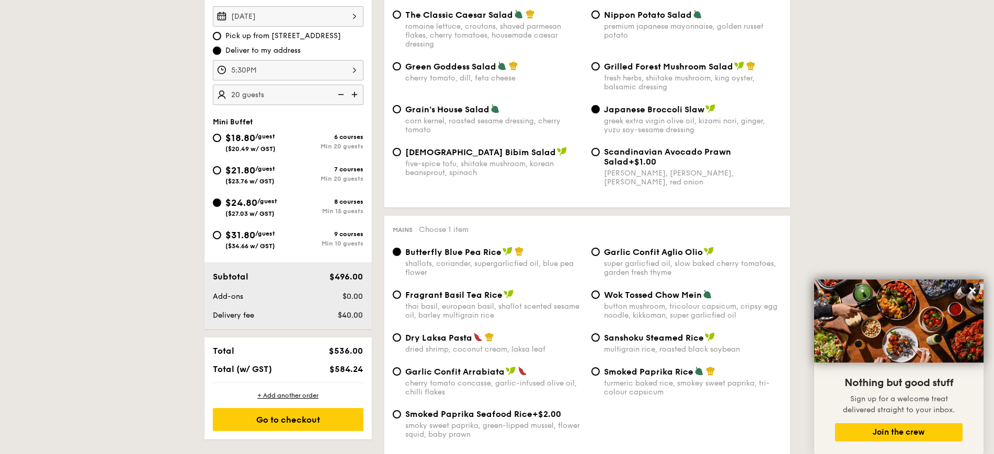
scroll to position [458, 0]
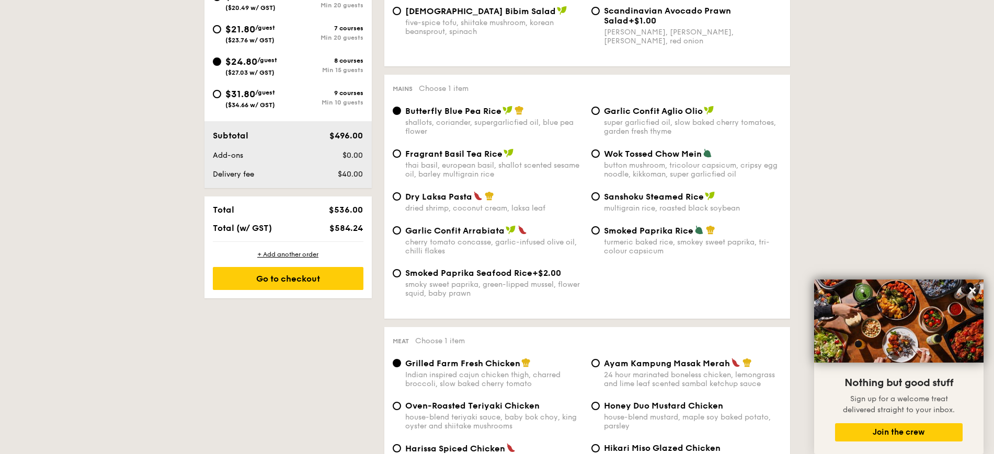
click at [491, 119] on div "super garlicfied oil, slow baked cherry tomatoes, garden fresh thyme" at bounding box center [693, 127] width 178 height 18
click at [491, 115] on input "Garlic Confit Aglio Olio super garlicfied oil, slow baked cherry tomatoes, gard…" at bounding box center [595, 111] width 8 height 8
radio input "true"
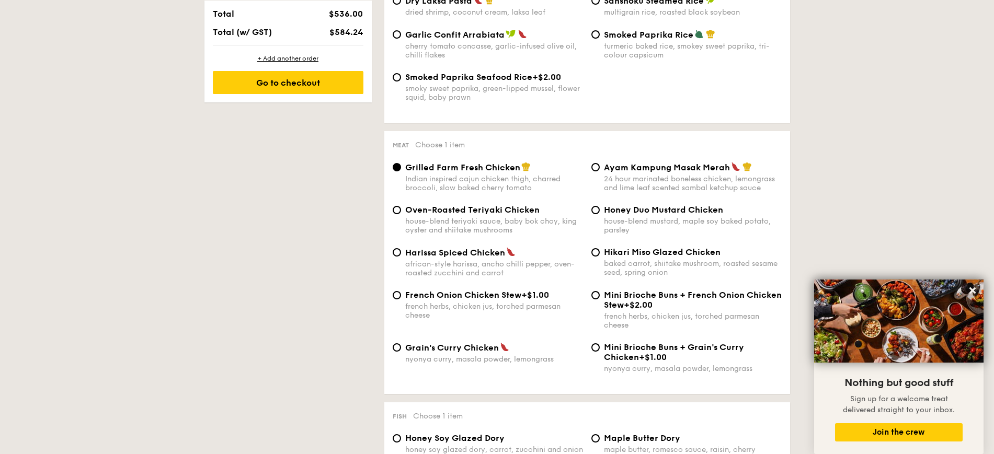
click at [484, 224] on div "house-blend teriyaki sauce, baby bok choy, king oyster and shiitake mushrooms" at bounding box center [494, 226] width 178 height 18
click at [401, 214] on input "Oven-Roasted Teriyaki Chicken house-blend teriyaki sauce, baby bok choy, king o…" at bounding box center [397, 210] width 8 height 8
radio input "true"
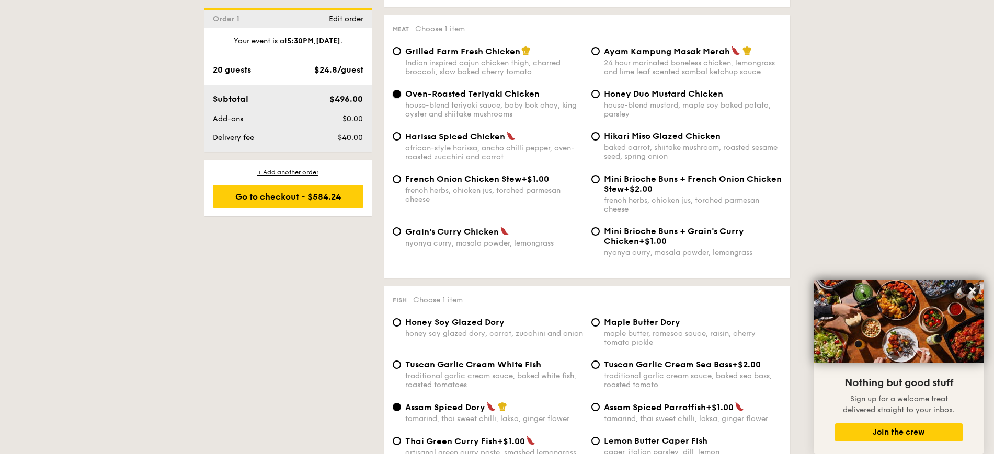
scroll to position [915, 0]
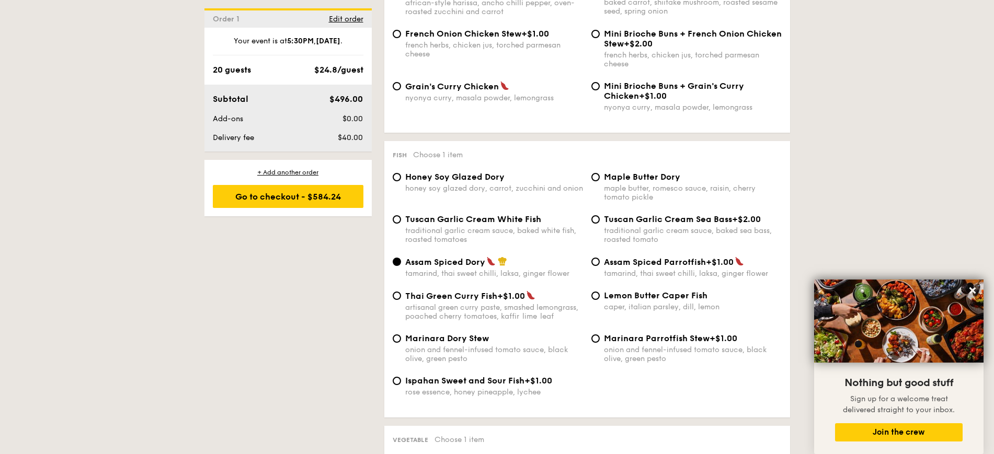
click at [491, 199] on div "maple butter, romesco sauce, raisin, cherry tomato pickle" at bounding box center [693, 193] width 178 height 18
click at [491, 181] on input "Maple Butter Dory maple butter, romesco sauce, raisin, cherry tomato pickle" at bounding box center [595, 177] width 8 height 8
radio input "true"
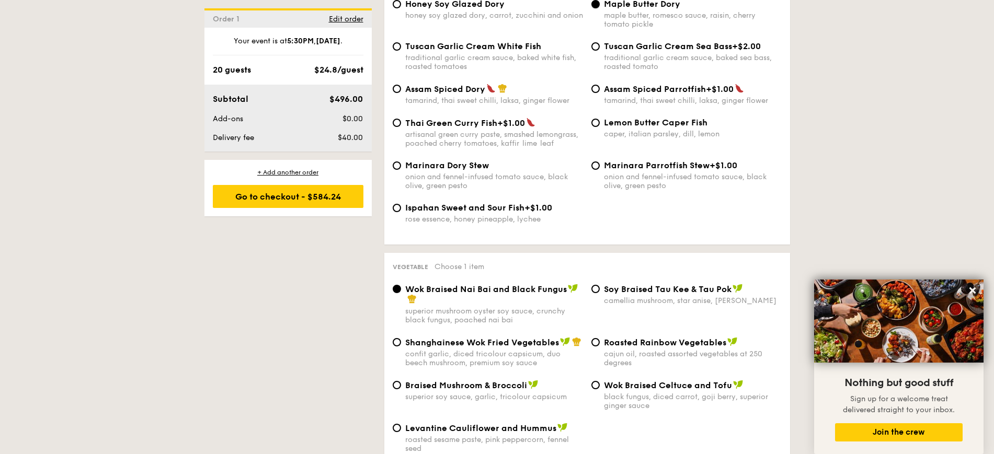
scroll to position [1111, 0]
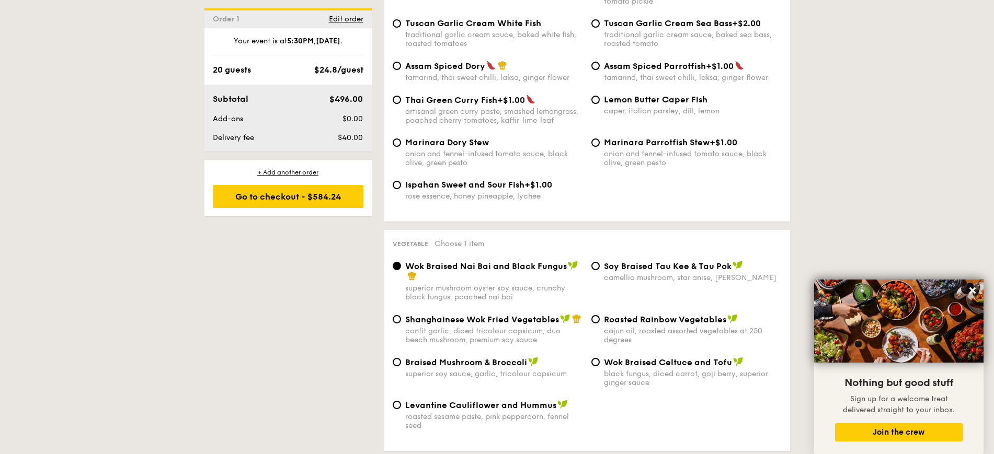
click at [463, 368] on div "Braised Mushroom & Broccoli superior soy sauce, garlic, tricolour capsicum" at bounding box center [494, 367] width 178 height 21
click at [401, 367] on input "Braised Mushroom & Broccoli superior soy sauce, garlic, tricolour capsicum" at bounding box center [397, 362] width 8 height 8
radio input "true"
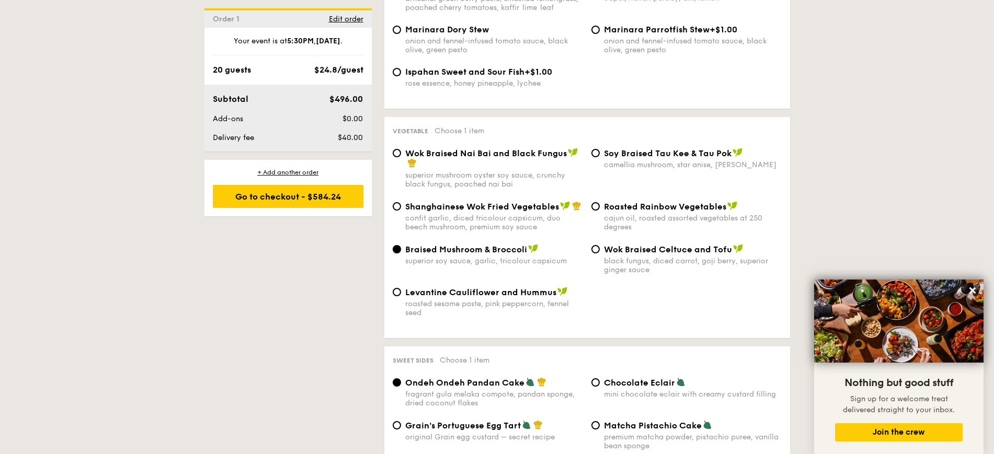
scroll to position [1438, 0]
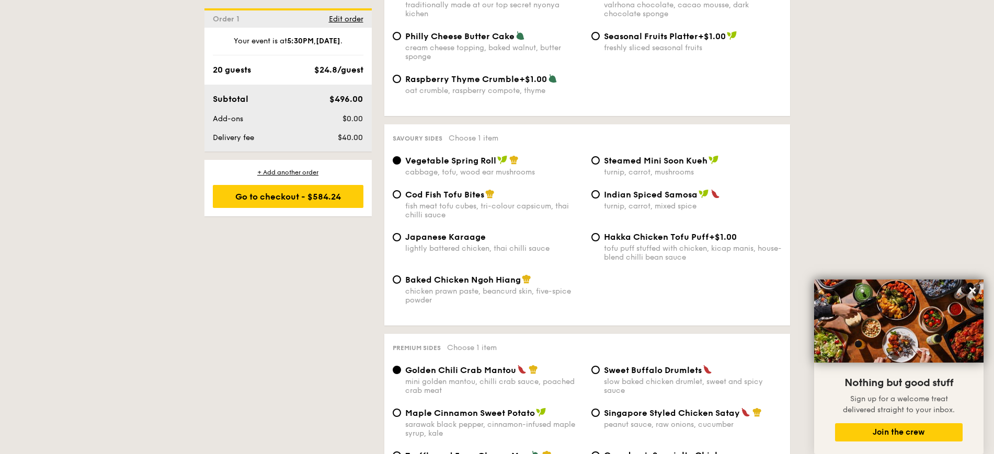
click at [484, 210] on div "fish meat tofu cubes, tri-colour capsicum, thai chilli sauce" at bounding box center [494, 211] width 178 height 18
click at [401, 199] on input "Cod Fish Tofu Bites fish meat tofu cubes, tri-colour capsicum, thai chilli sauce" at bounding box center [397, 194] width 8 height 8
radio input "true"
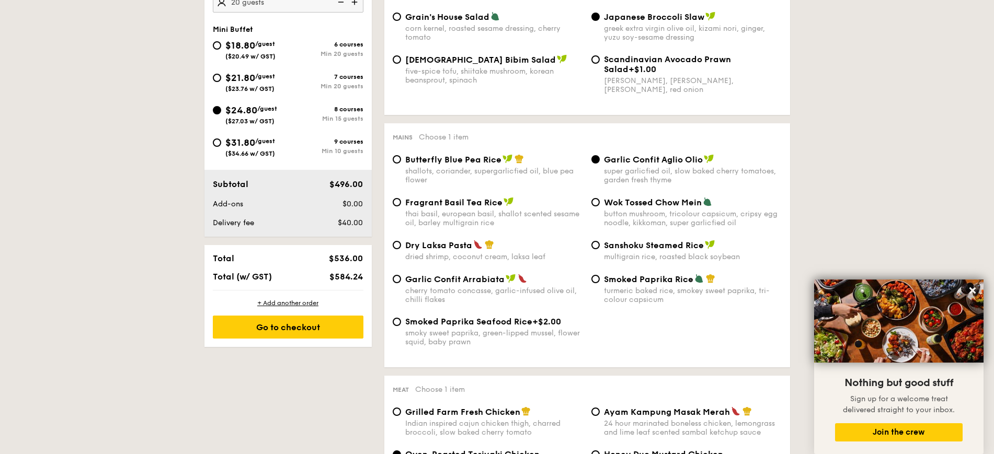
scroll to position [327, 0]
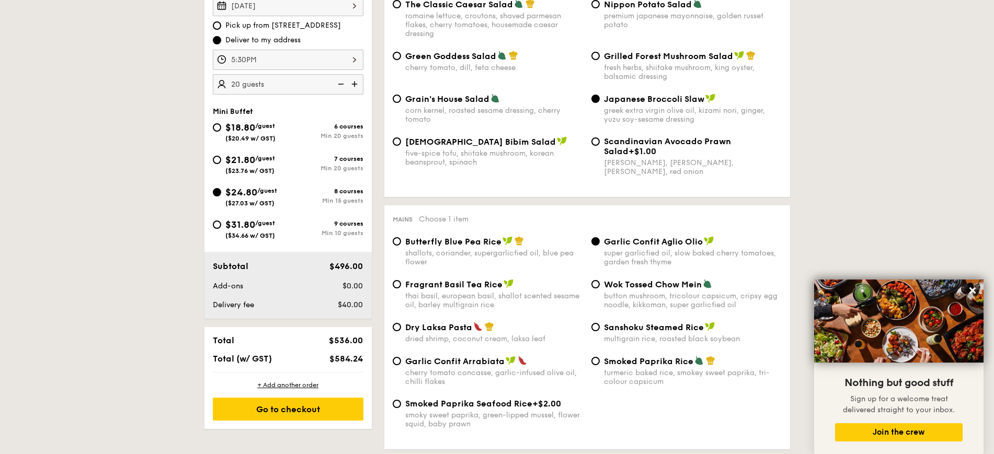
click at [229, 163] on span "$21.80" at bounding box center [240, 160] width 30 height 12
click at [221, 163] on input "$21.80 /guest ($23.76 w/ GST) 7 courses Min 20 guests" at bounding box center [217, 160] width 8 height 8
radio input "true"
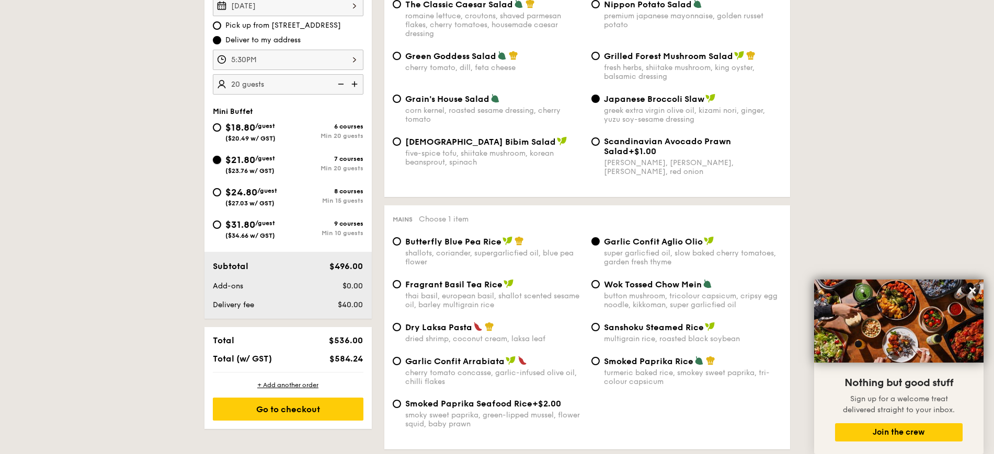
radio input "false"
radio input "true"
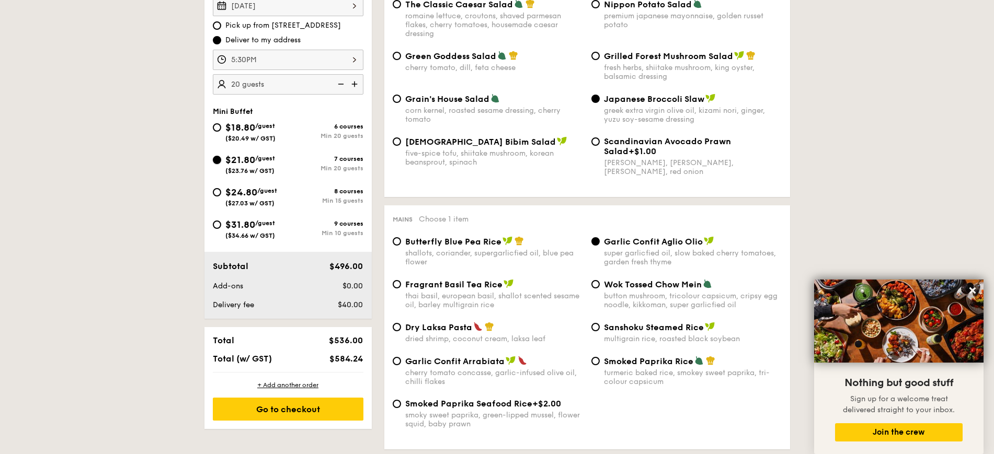
radio input "true"
click at [339, 84] on img at bounding box center [340, 84] width 16 height 20
click at [344, 85] on img at bounding box center [340, 84] width 16 height 20
click at [340, 85] on img at bounding box center [340, 84] width 16 height 20
type input "20 guests"
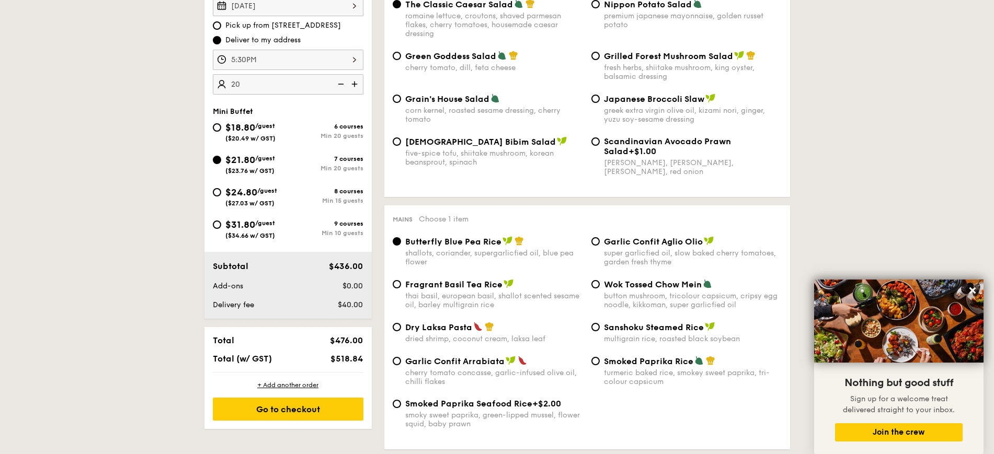
click at [239, 196] on span "$24.80" at bounding box center [241, 193] width 32 height 12
click at [221, 196] on input "$24.80 /guest ($27.03 w/ GST) 8 courses Min 15 guests" at bounding box center [217, 192] width 8 height 8
radio input "true"
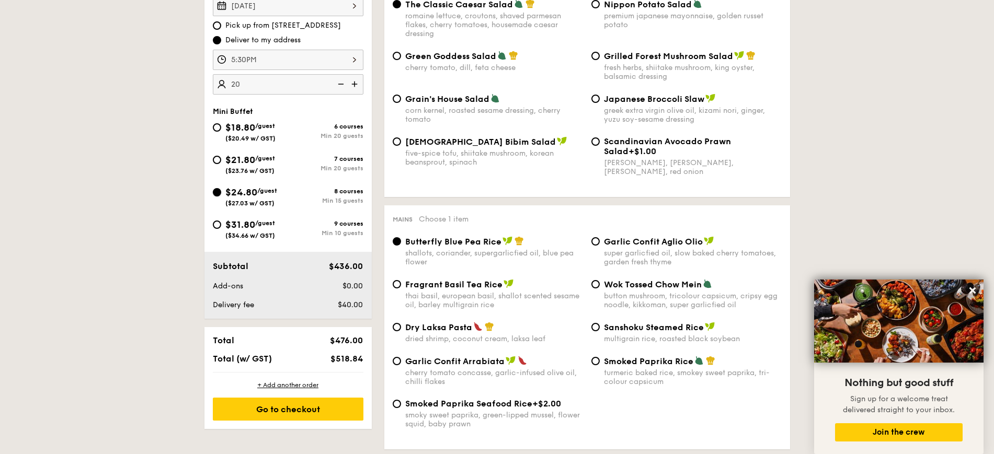
radio input "true"
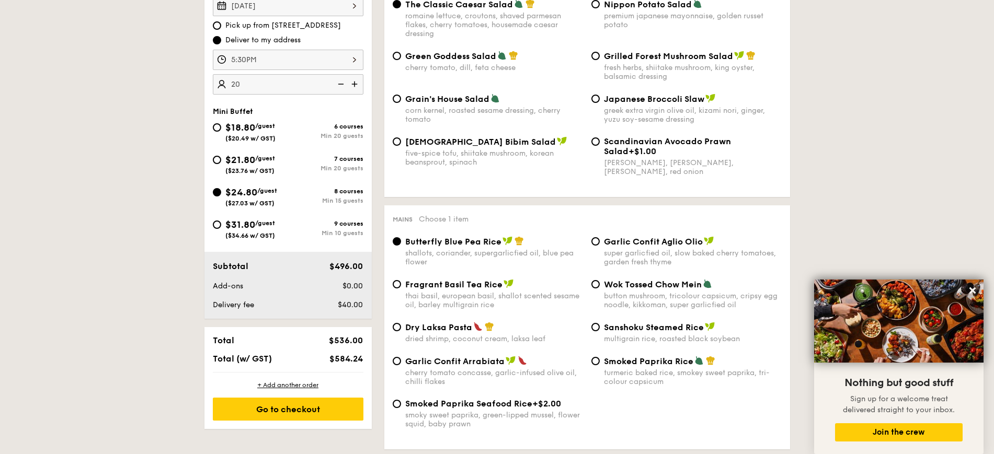
click at [339, 84] on img at bounding box center [340, 84] width 16 height 20
type input "15 guests"
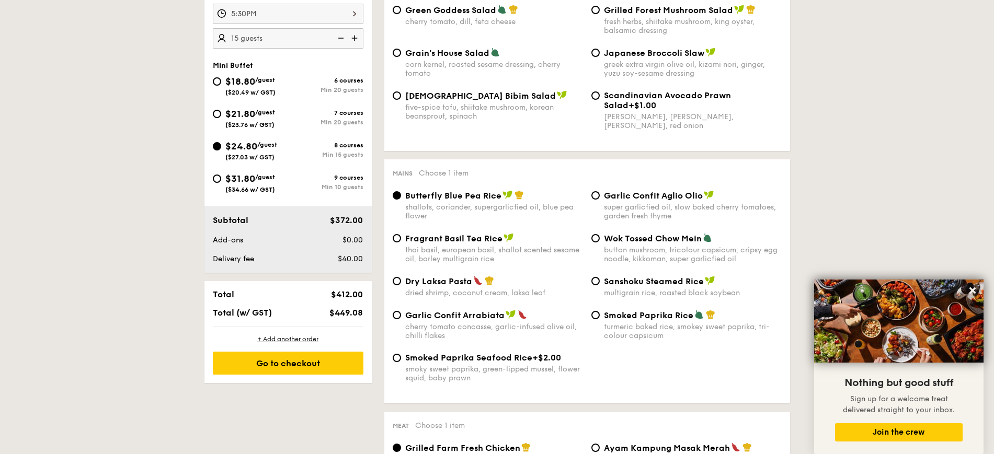
scroll to position [261, 0]
